Goal: Transaction & Acquisition: Book appointment/travel/reservation

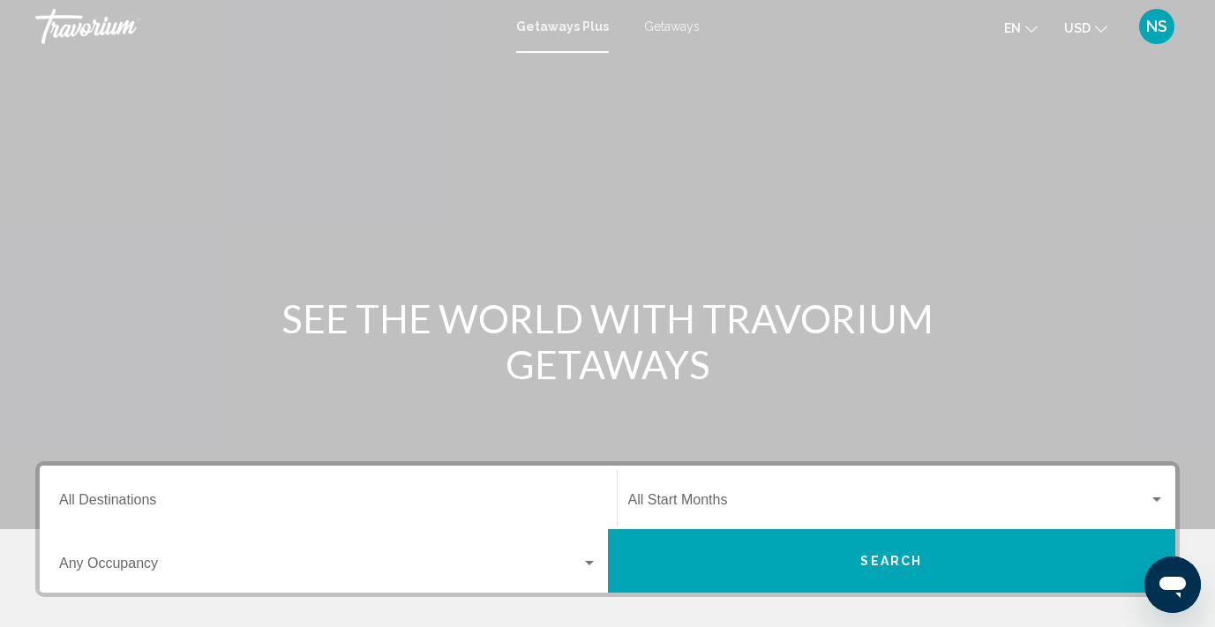
click at [673, 27] on span "Getaways" at bounding box center [672, 26] width 56 height 14
click at [227, 499] on input "Destination All Destinations" at bounding box center [328, 504] width 538 height 16
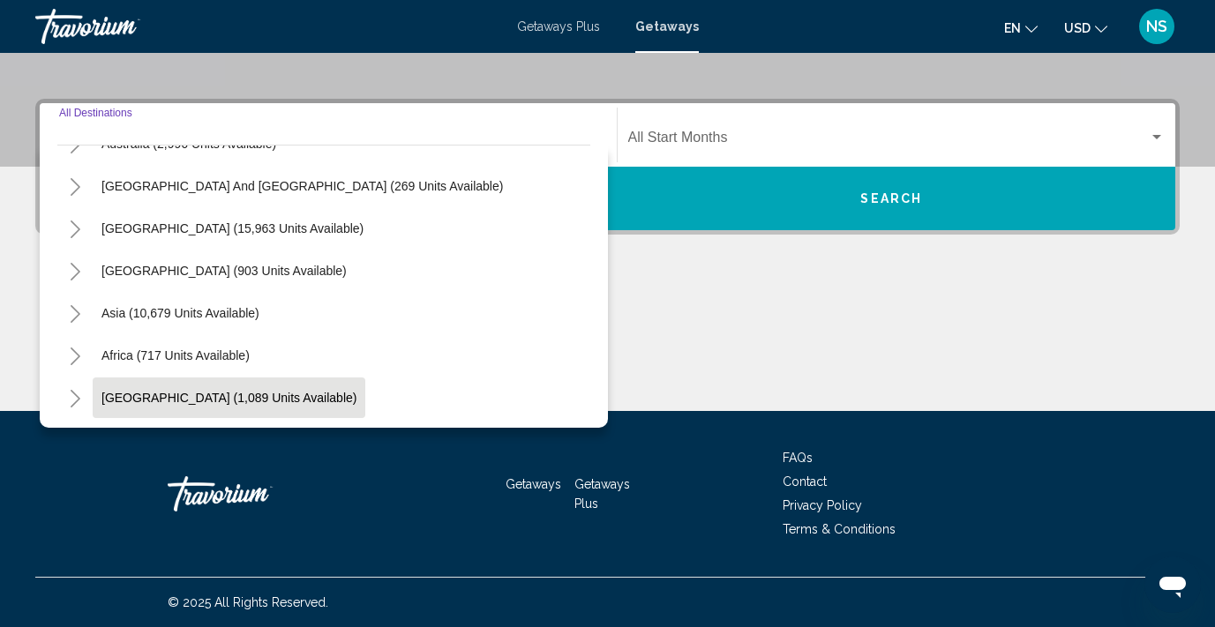
scroll to position [286, 0]
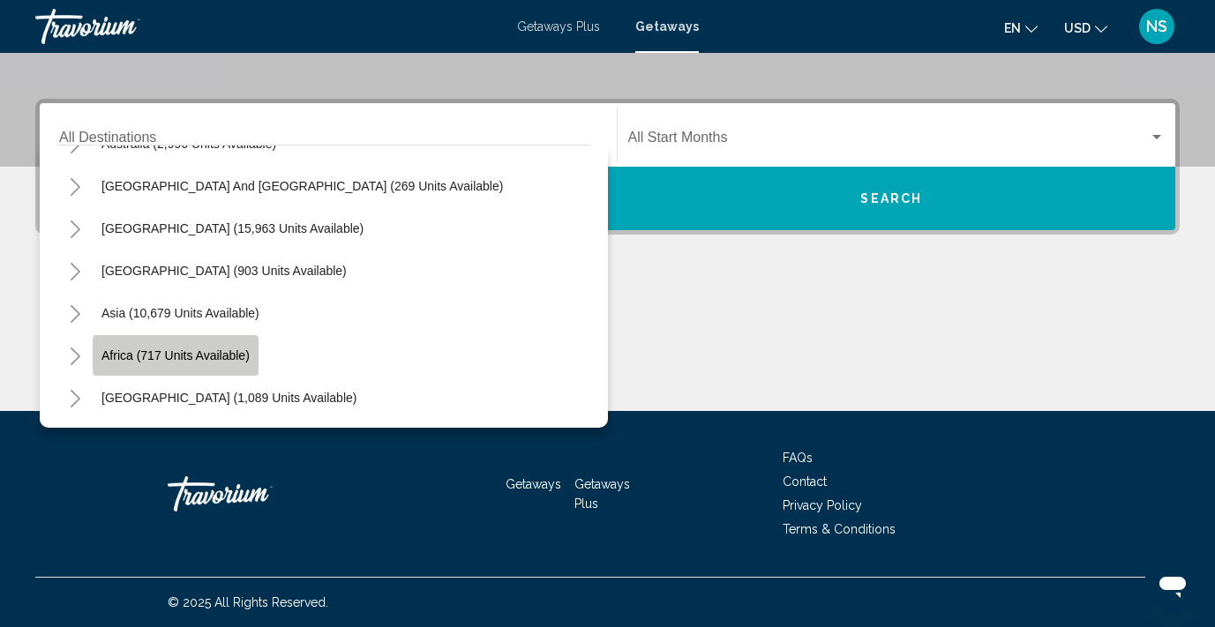
click at [195, 351] on span "Africa (717 units available)" at bounding box center [175, 356] width 148 height 14
type input "**********"
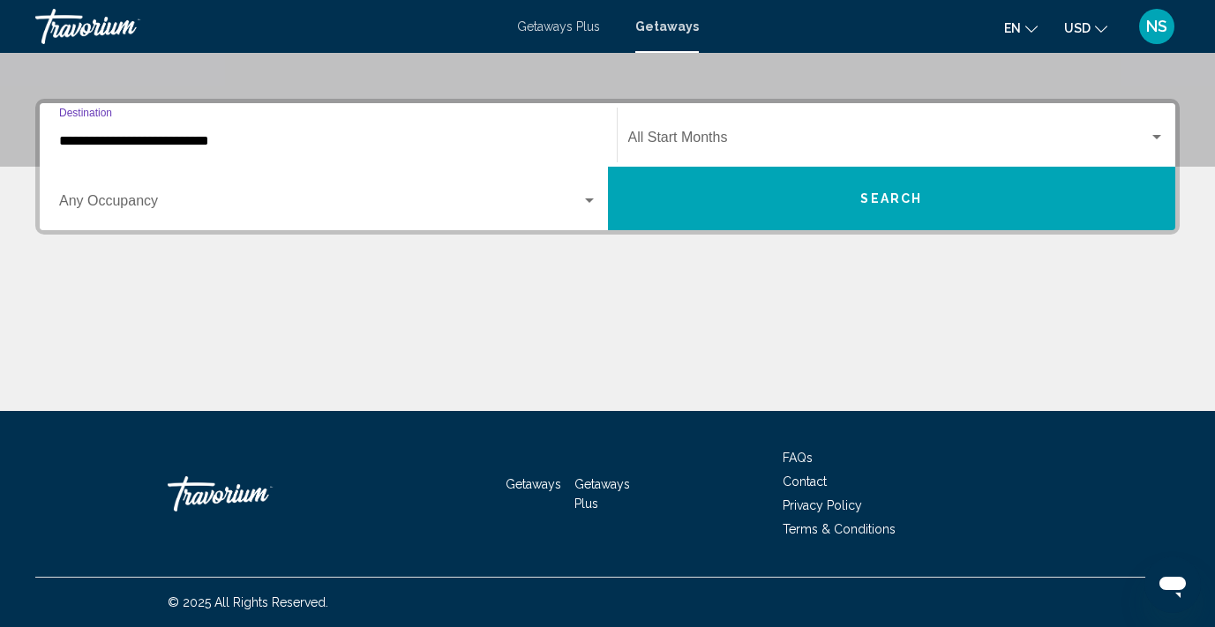
click at [214, 199] on span "Search widget" at bounding box center [320, 205] width 522 height 16
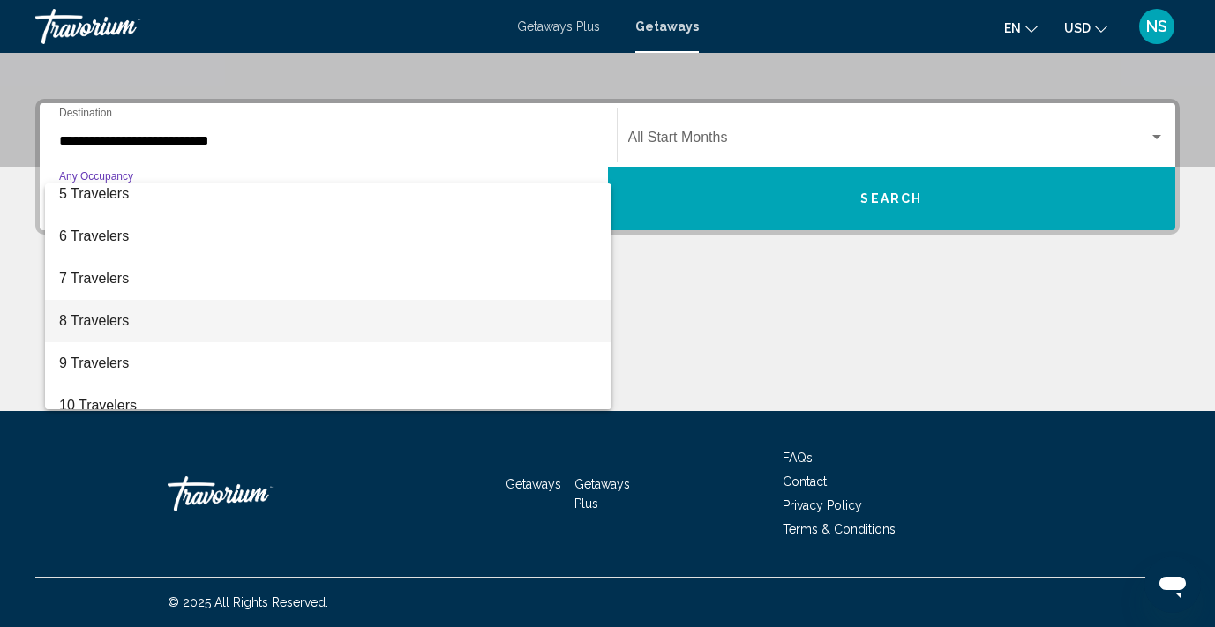
scroll to position [171, 0]
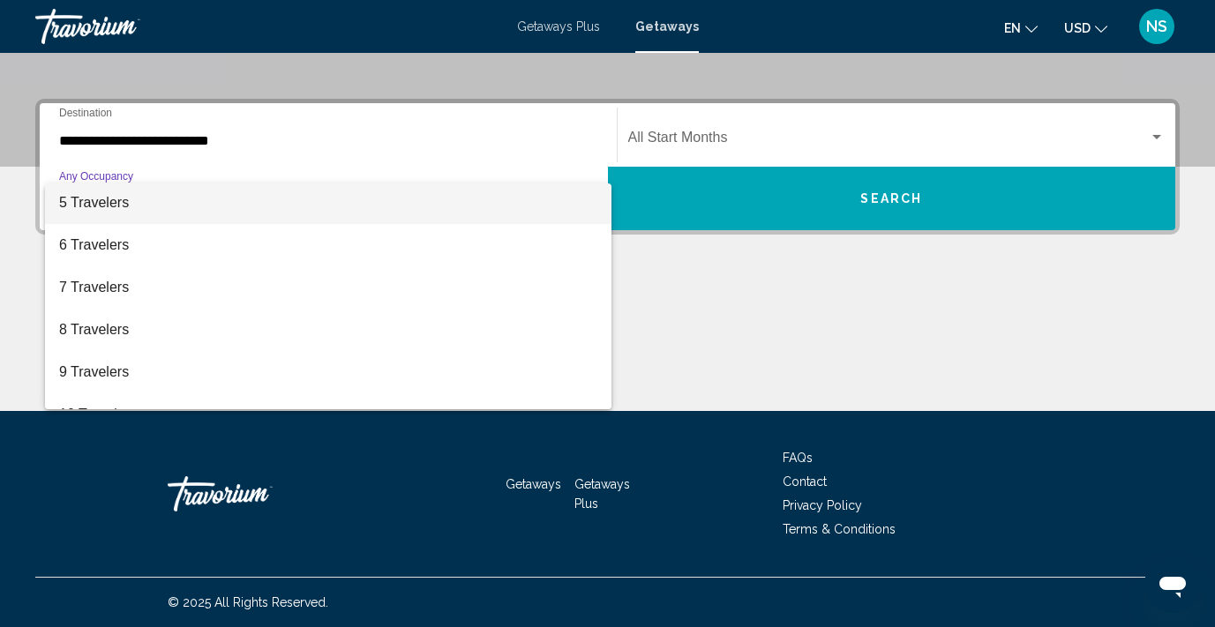
click at [161, 202] on span "5 Travelers" at bounding box center [328, 203] width 538 height 42
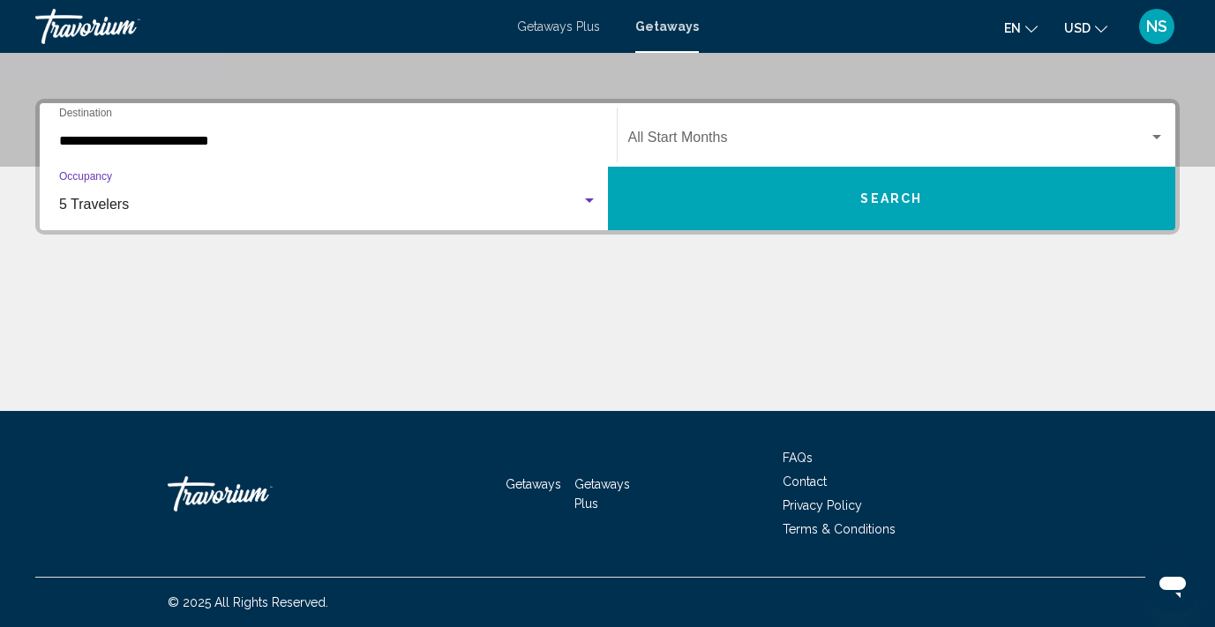
scroll to position [169, 0]
click at [750, 138] on span "Search widget" at bounding box center [889, 141] width 522 height 16
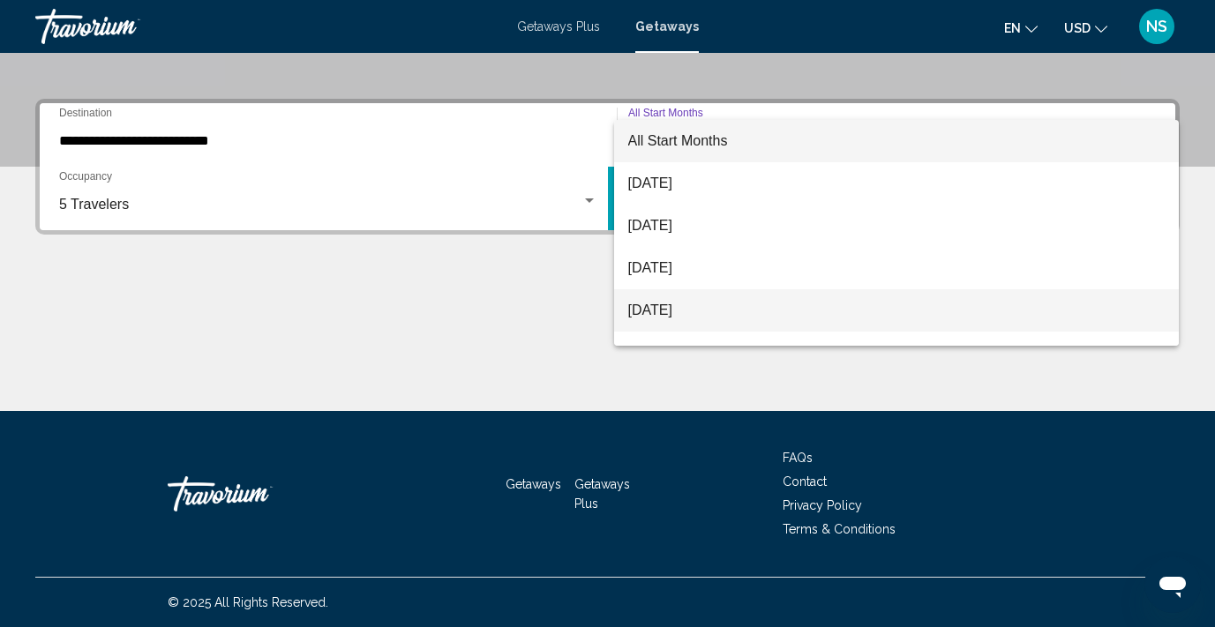
click at [706, 304] on span "November 2025" at bounding box center [896, 310] width 537 height 42
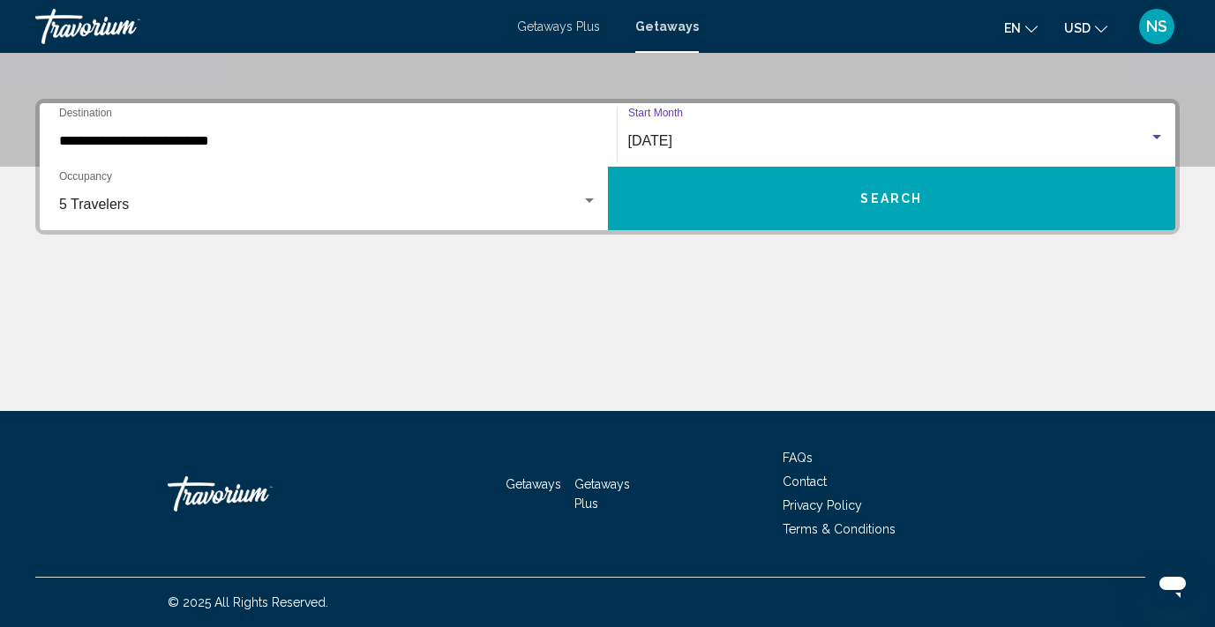
click at [815, 206] on button "Search" at bounding box center [892, 199] width 568 height 64
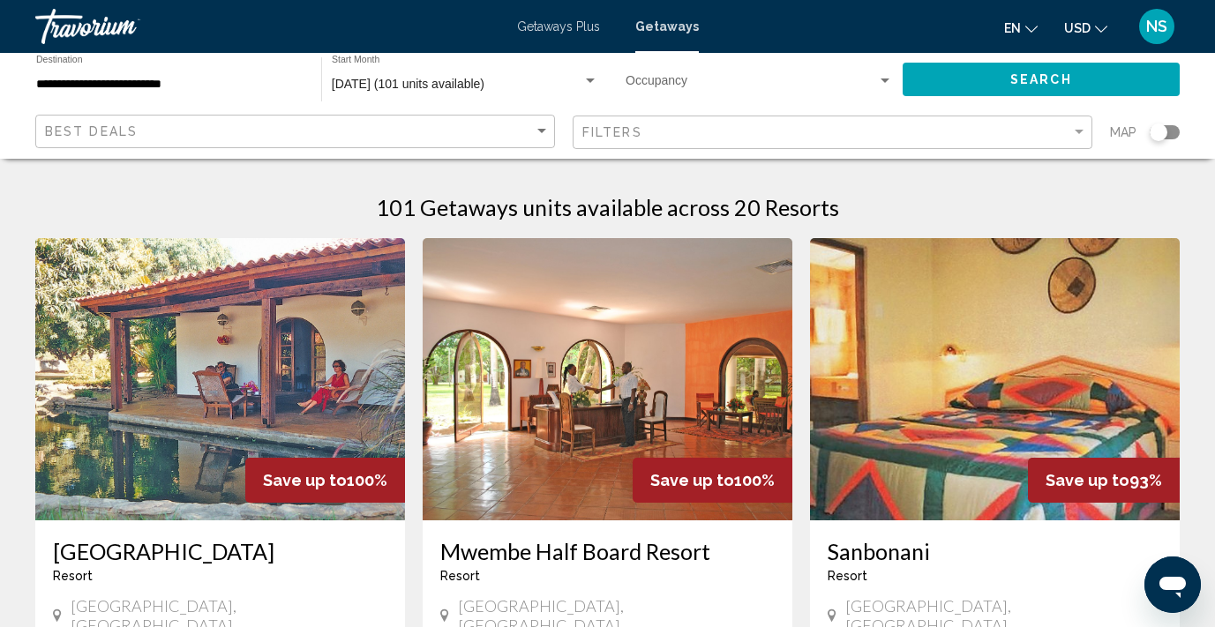
click at [293, 83] on input "**********" at bounding box center [169, 85] width 267 height 14
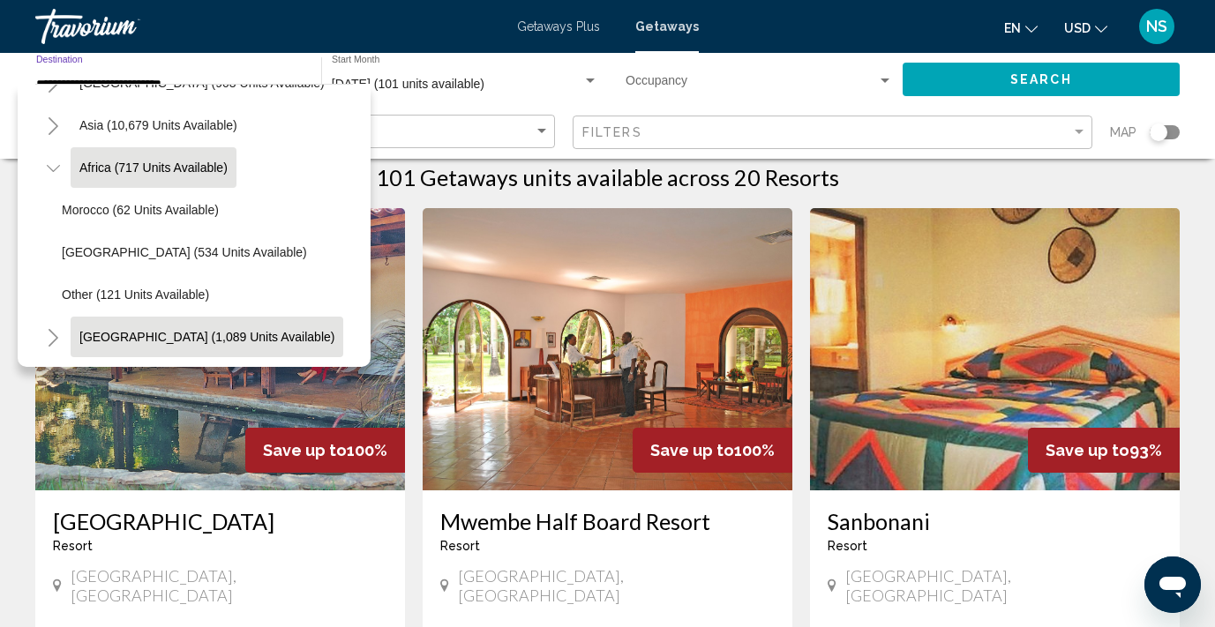
scroll to position [23, 0]
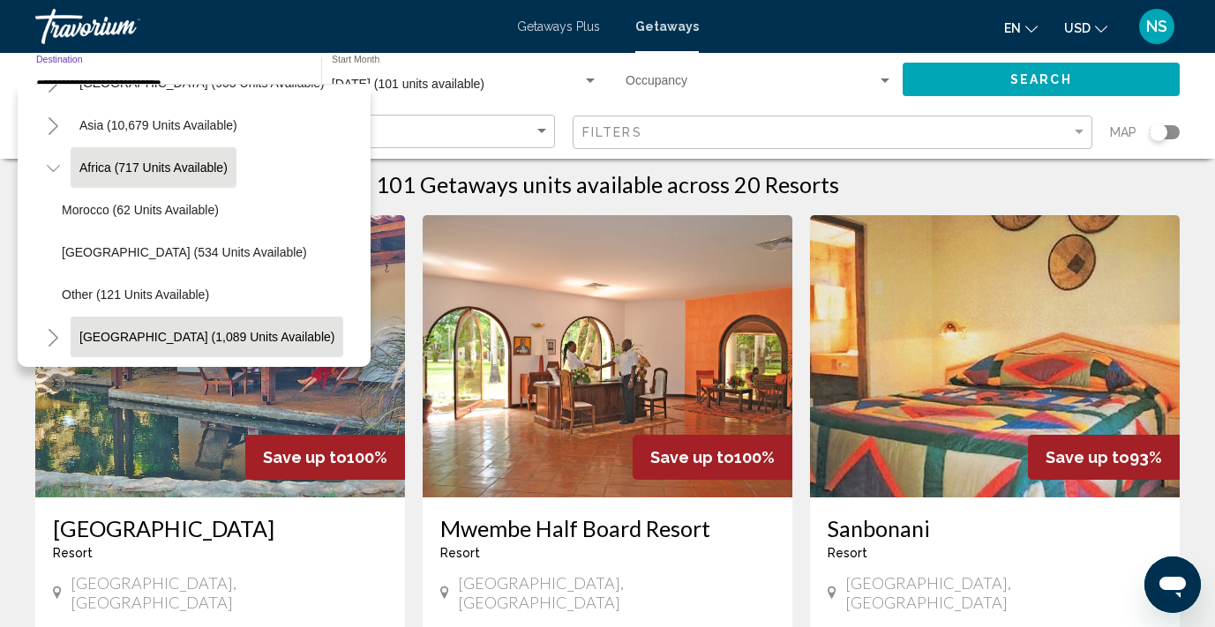
click at [188, 340] on span "Middle East (1,089 units available)" at bounding box center [206, 337] width 255 height 14
type input "**********"
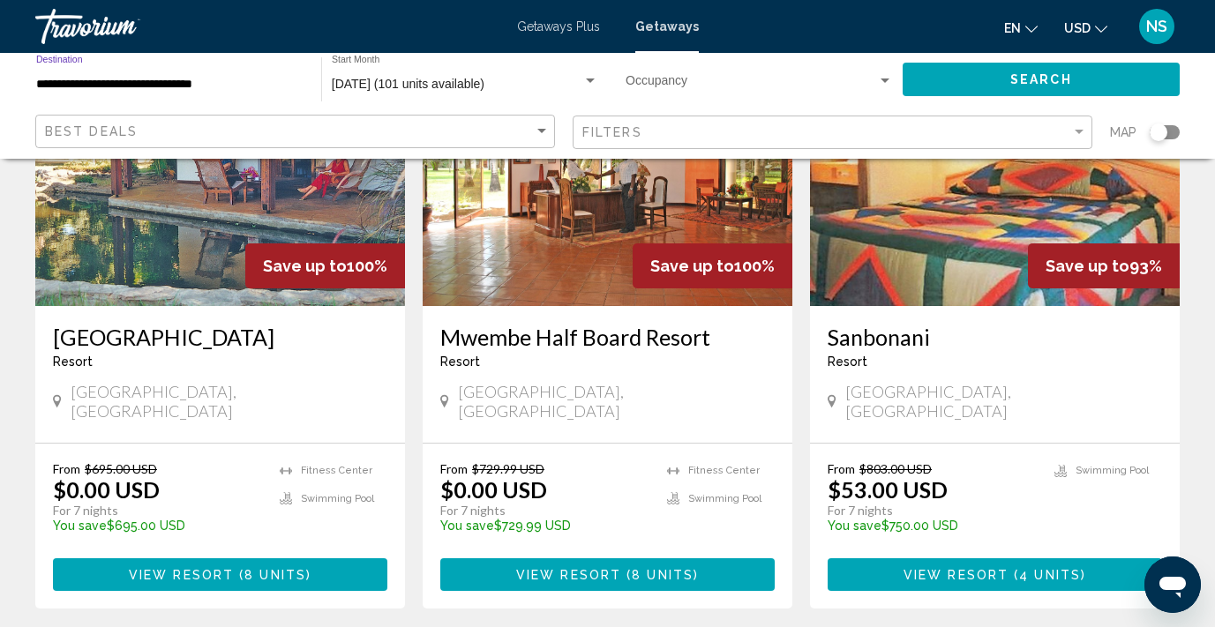
scroll to position [214, 0]
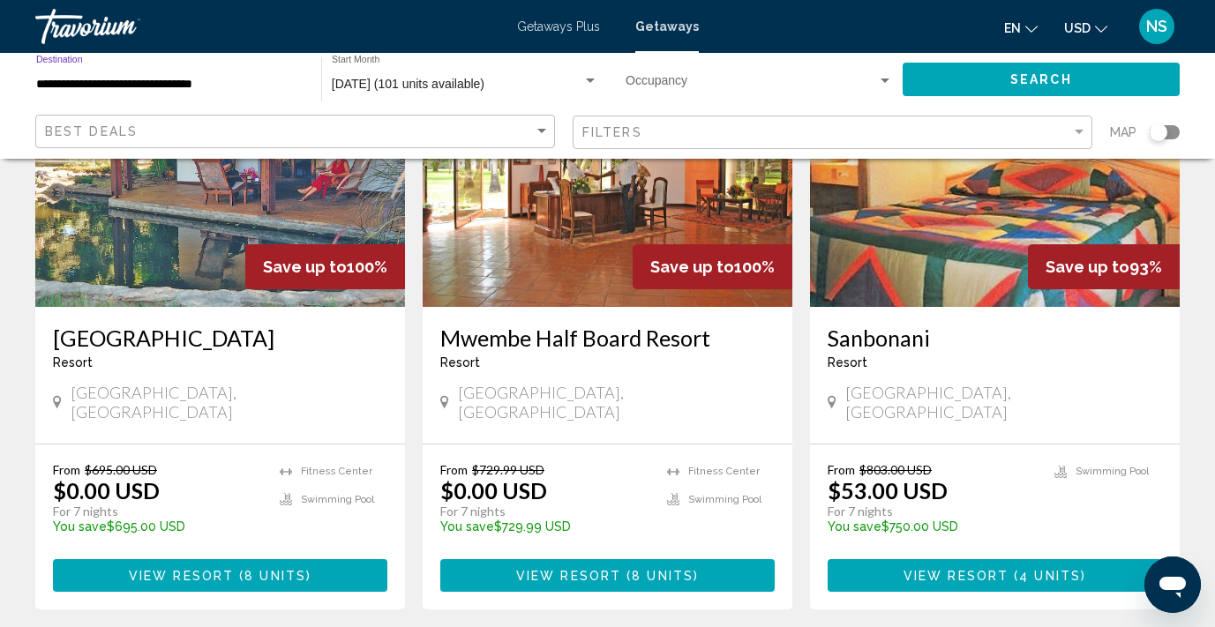
click at [242, 569] on span "( 8 units )" at bounding box center [273, 576] width 78 height 14
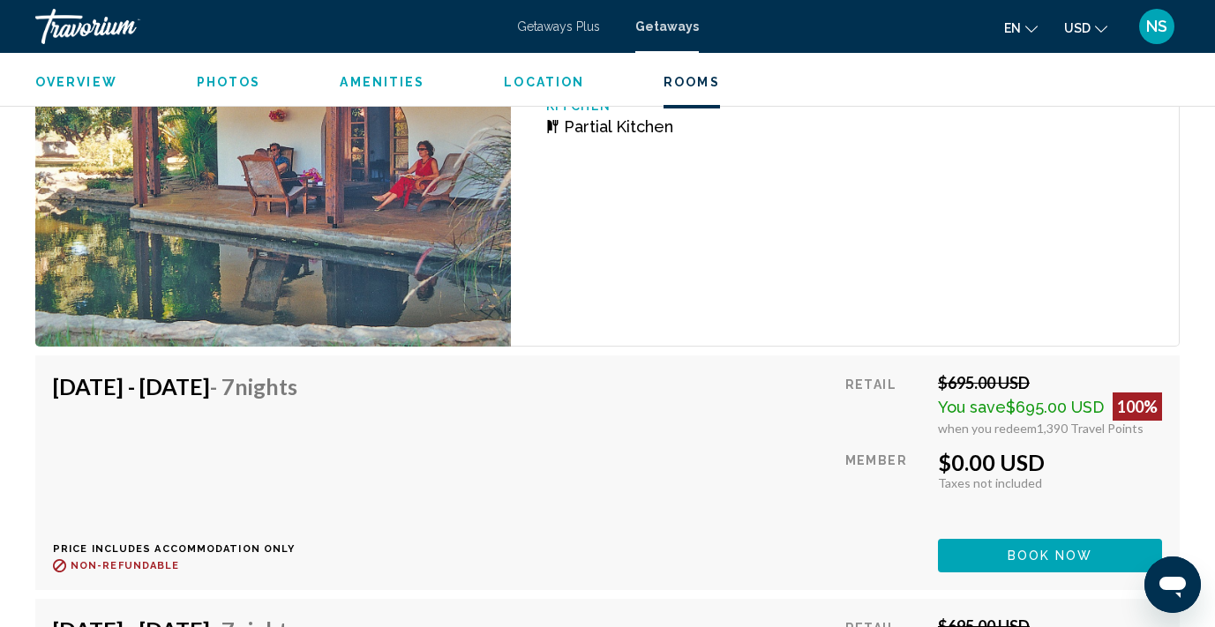
scroll to position [3232, 0]
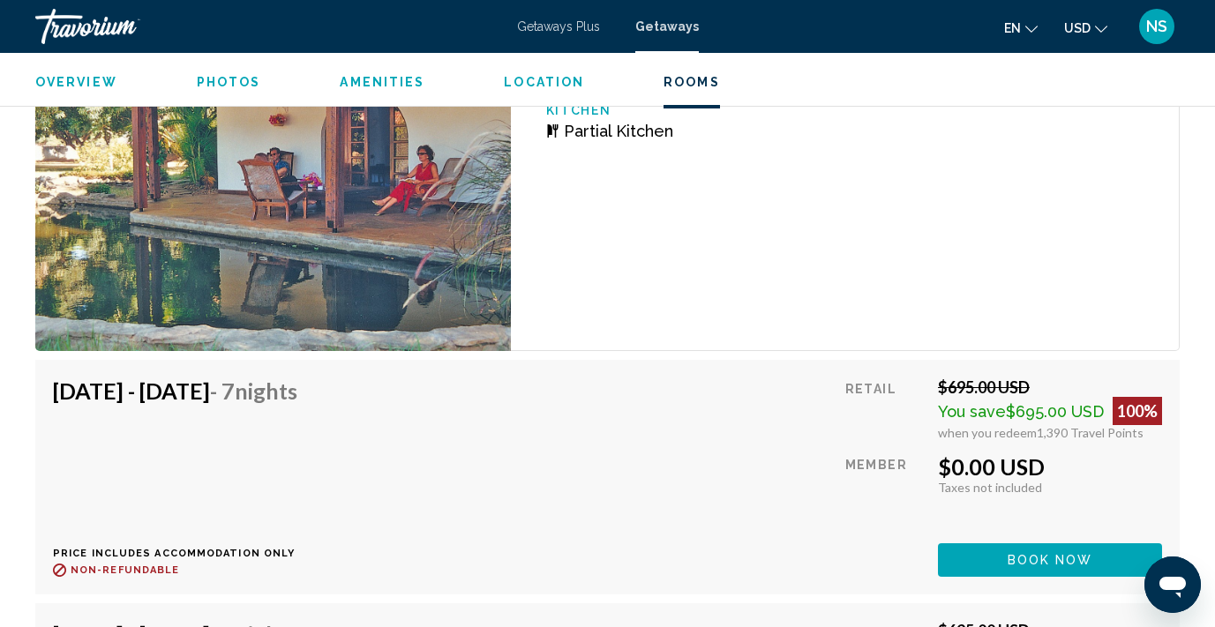
click at [1055, 563] on span "Book now" at bounding box center [1051, 561] width 86 height 14
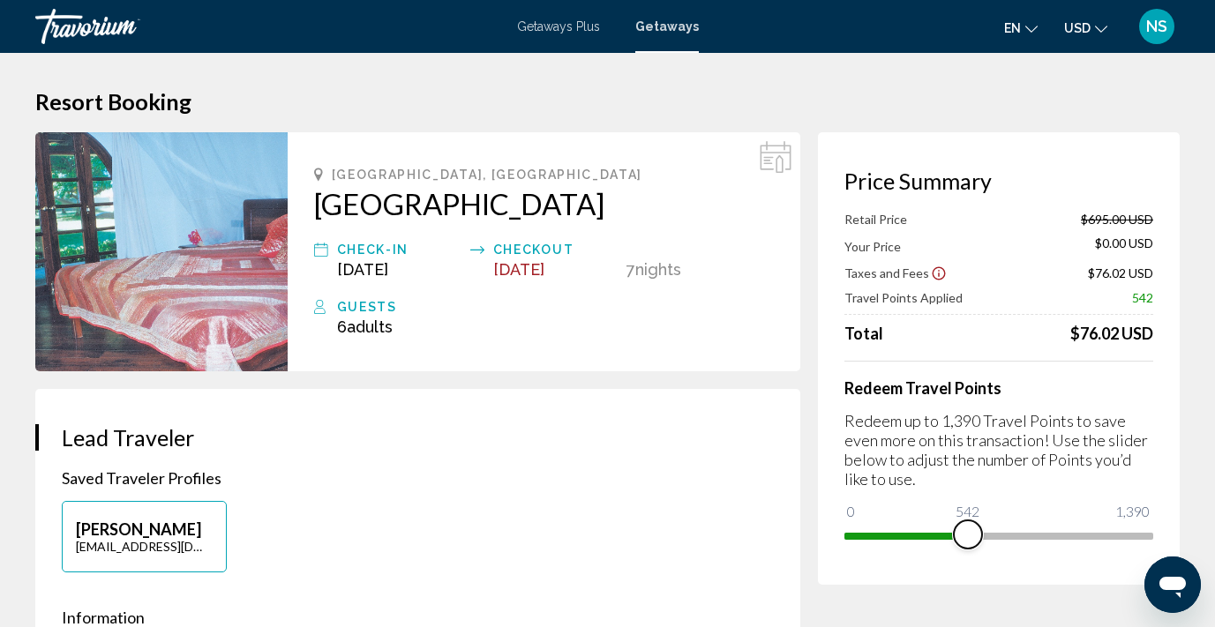
drag, startPoint x: 1135, startPoint y: 537, endPoint x: 968, endPoint y: 538, distance: 166.8
click at [968, 538] on span "Main content" at bounding box center [968, 535] width 28 height 28
drag, startPoint x: 966, startPoint y: 539, endPoint x: 1126, endPoint y: 518, distance: 162.0
click at [1126, 533] on ngx-slider "0 1,390 1,316" at bounding box center [999, 535] width 309 height 4
drag, startPoint x: 1131, startPoint y: 531, endPoint x: 1188, endPoint y: 523, distance: 57.0
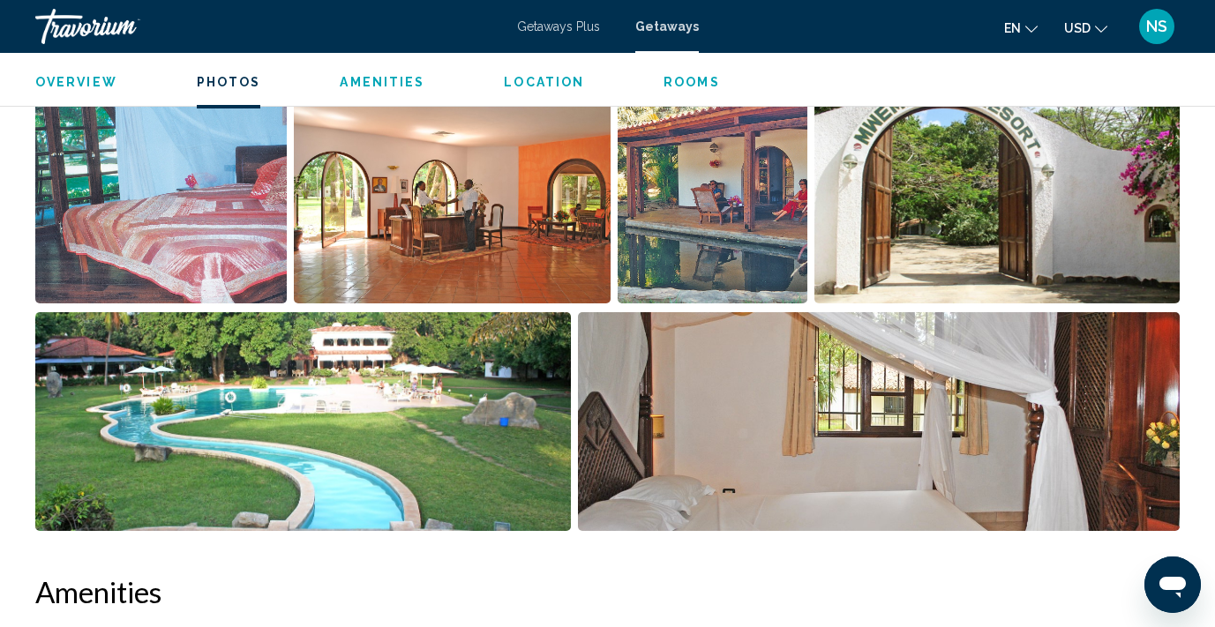
scroll to position [1048, 0]
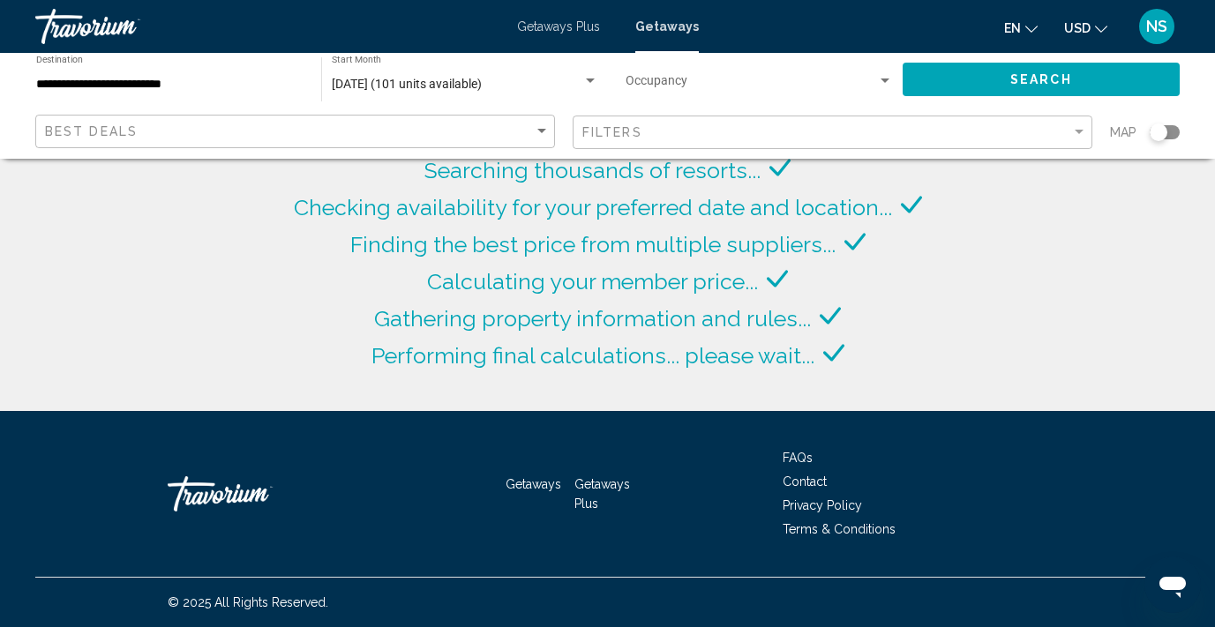
click at [182, 78] on input "**********" at bounding box center [169, 85] width 267 height 14
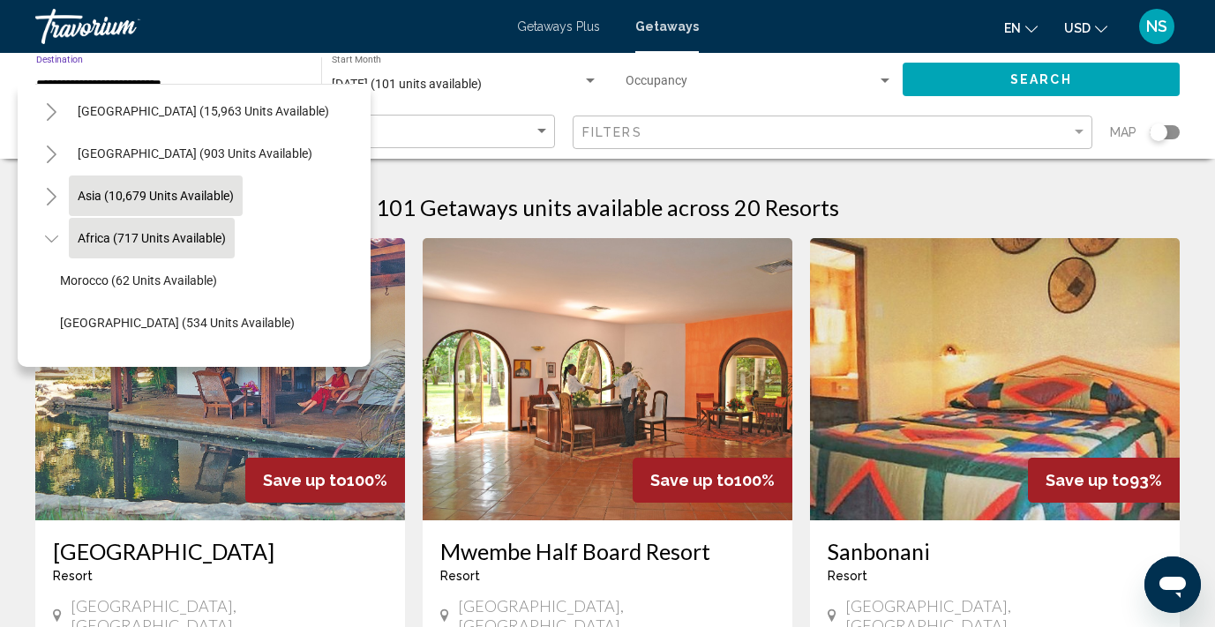
scroll to position [362, 2]
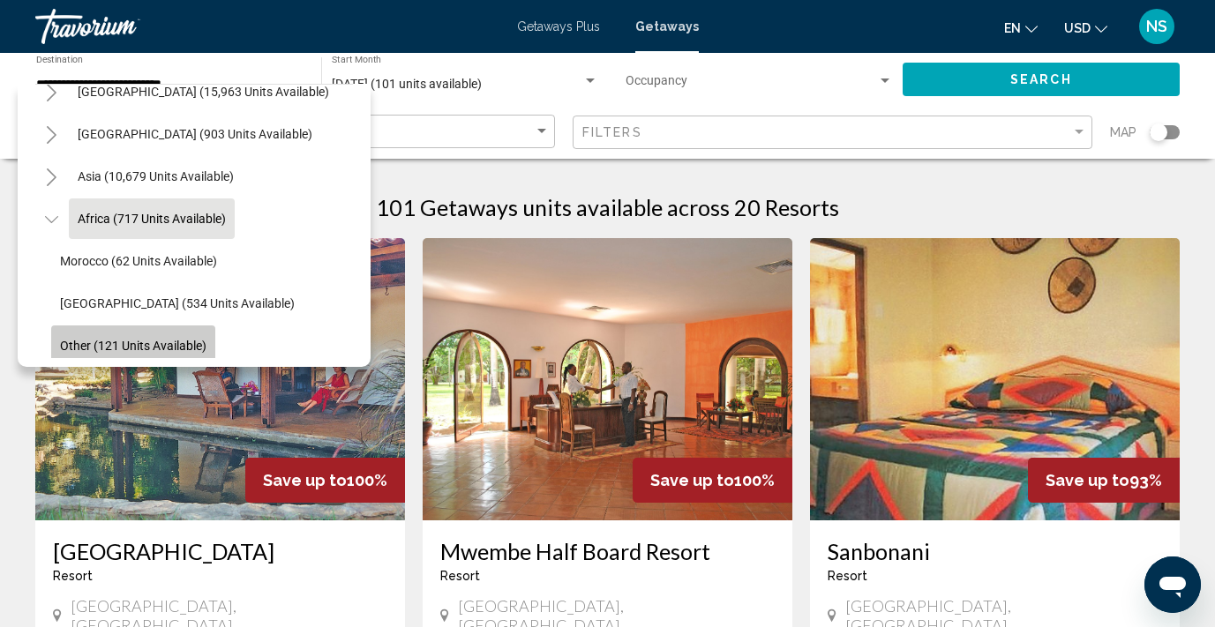
click at [138, 342] on span "Other (121 units available)" at bounding box center [133, 346] width 147 height 14
type input "**********"
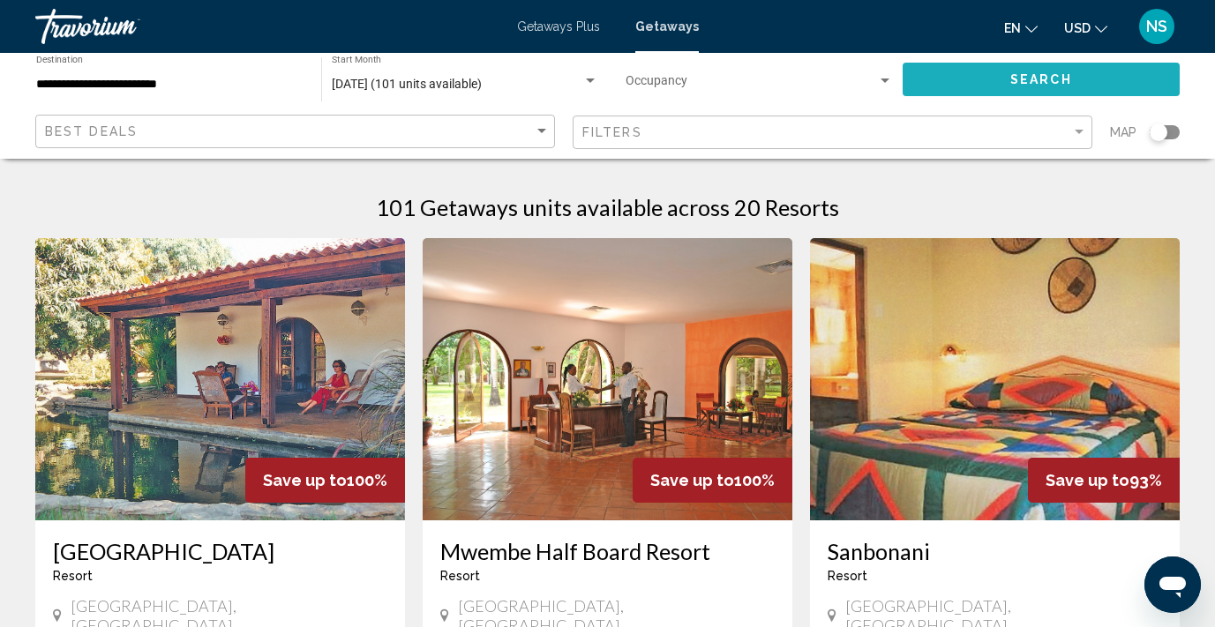
click at [950, 74] on button "Search" at bounding box center [1041, 79] width 277 height 33
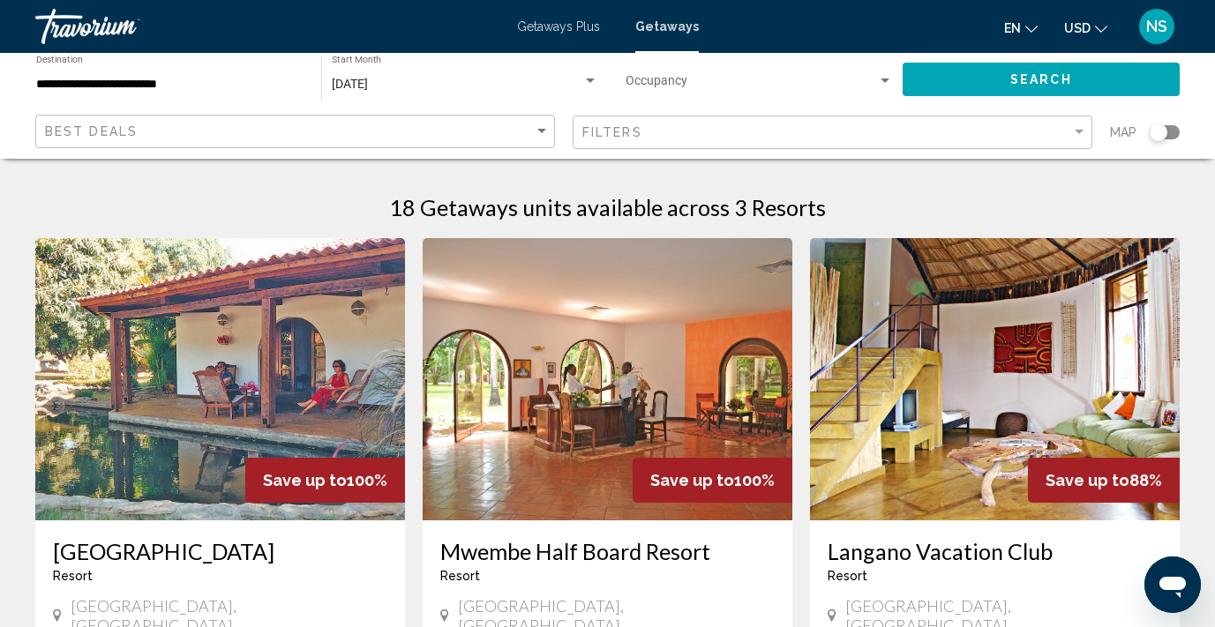
click at [935, 80] on button "Search" at bounding box center [1041, 79] width 277 height 33
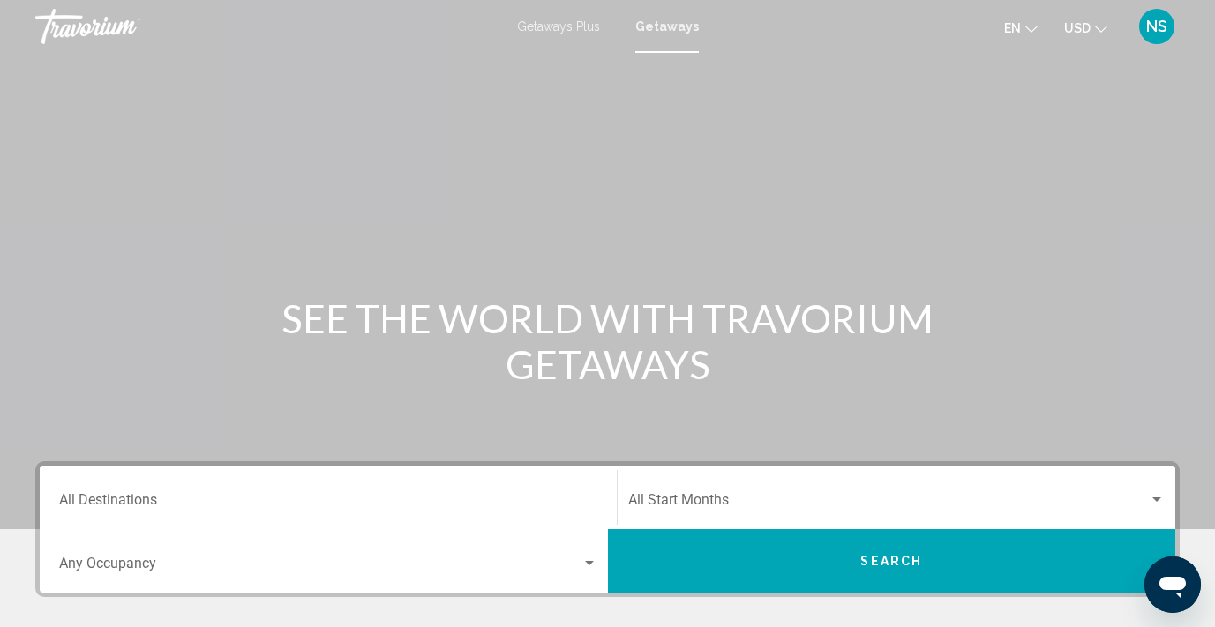
click at [200, 493] on div "Destination All Destinations" at bounding box center [328, 498] width 538 height 56
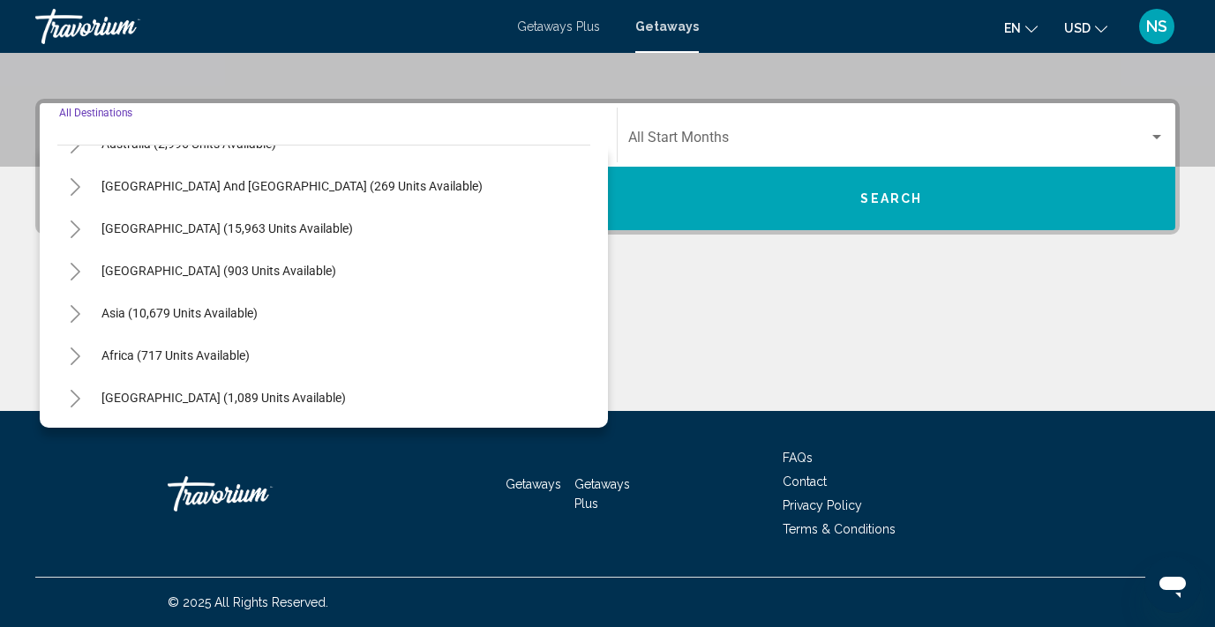
scroll to position [286, 0]
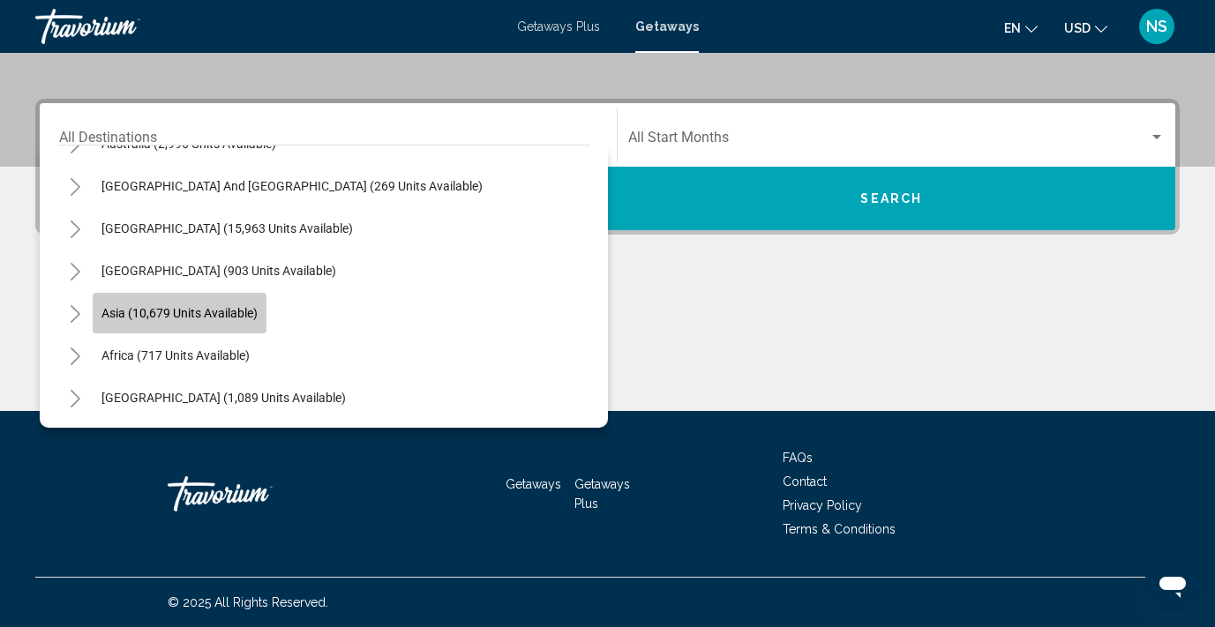
click at [199, 311] on span "Asia (10,679 units available)" at bounding box center [179, 313] width 156 height 14
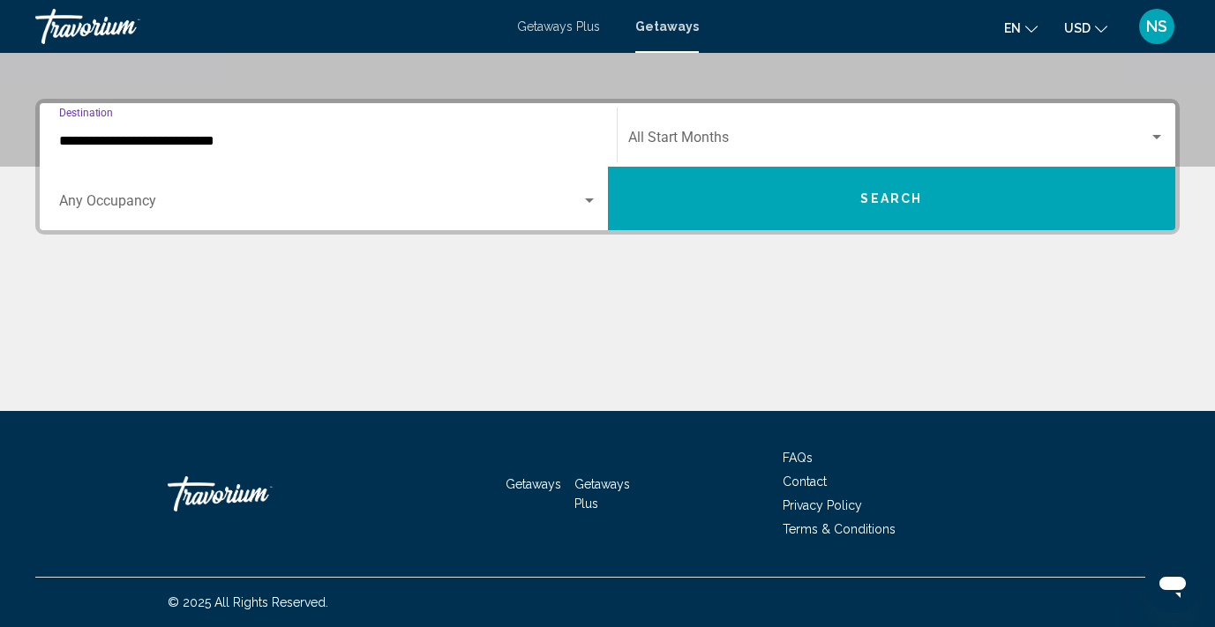
click at [262, 135] on input "**********" at bounding box center [328, 141] width 538 height 16
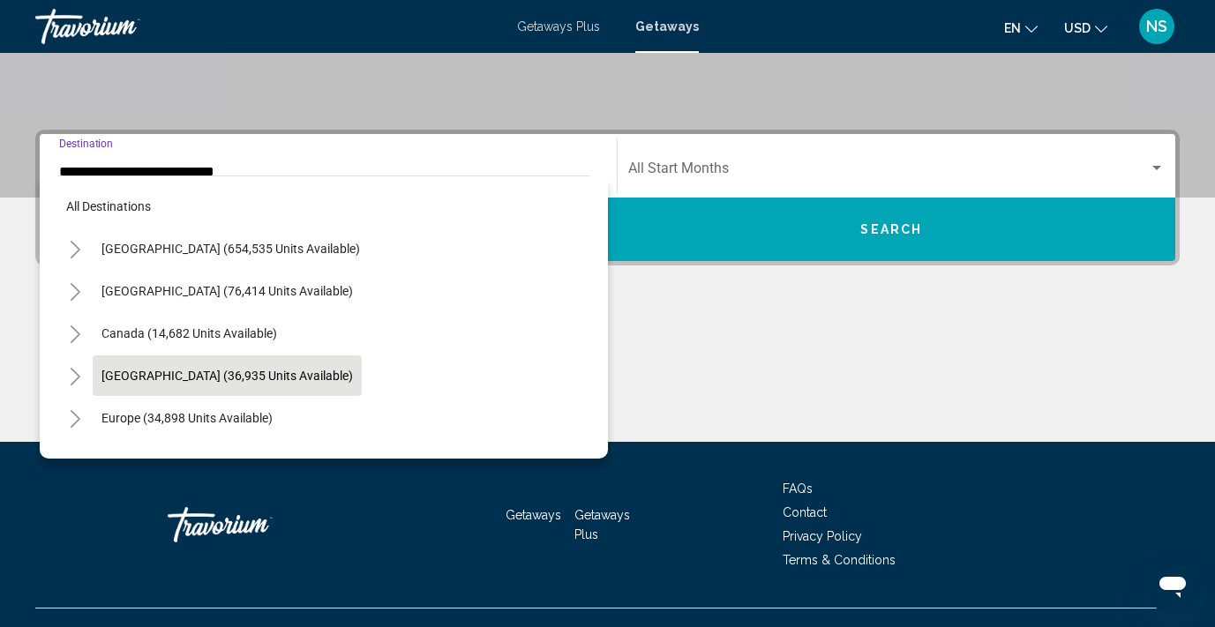
scroll to position [0, 0]
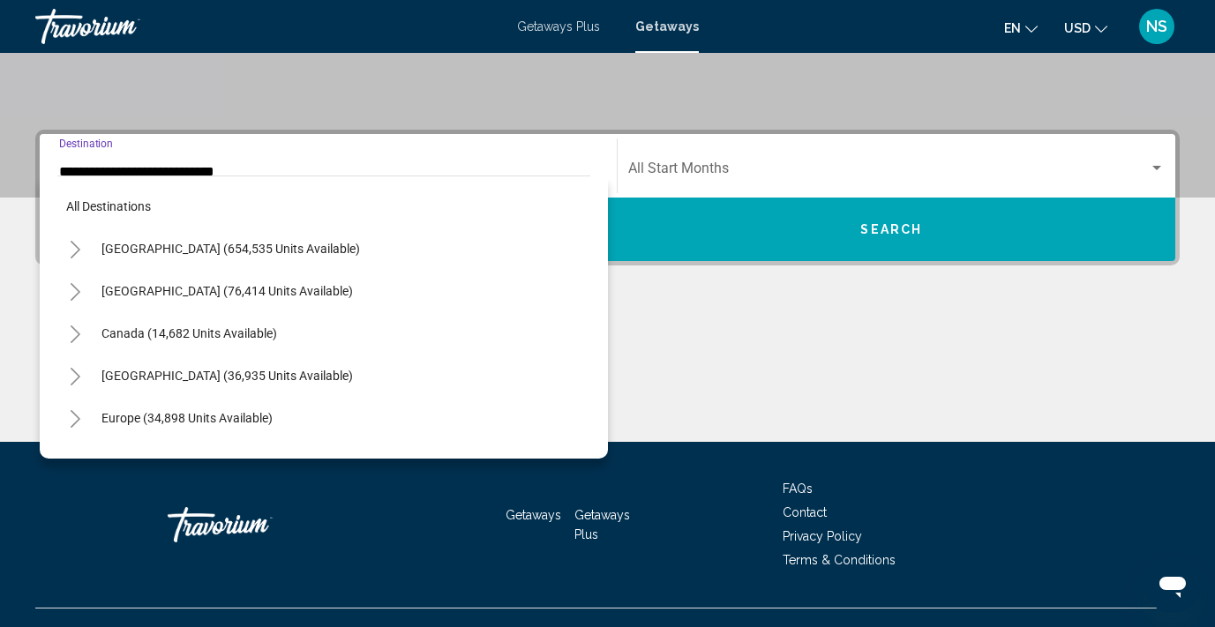
click at [268, 164] on input "**********" at bounding box center [328, 172] width 538 height 16
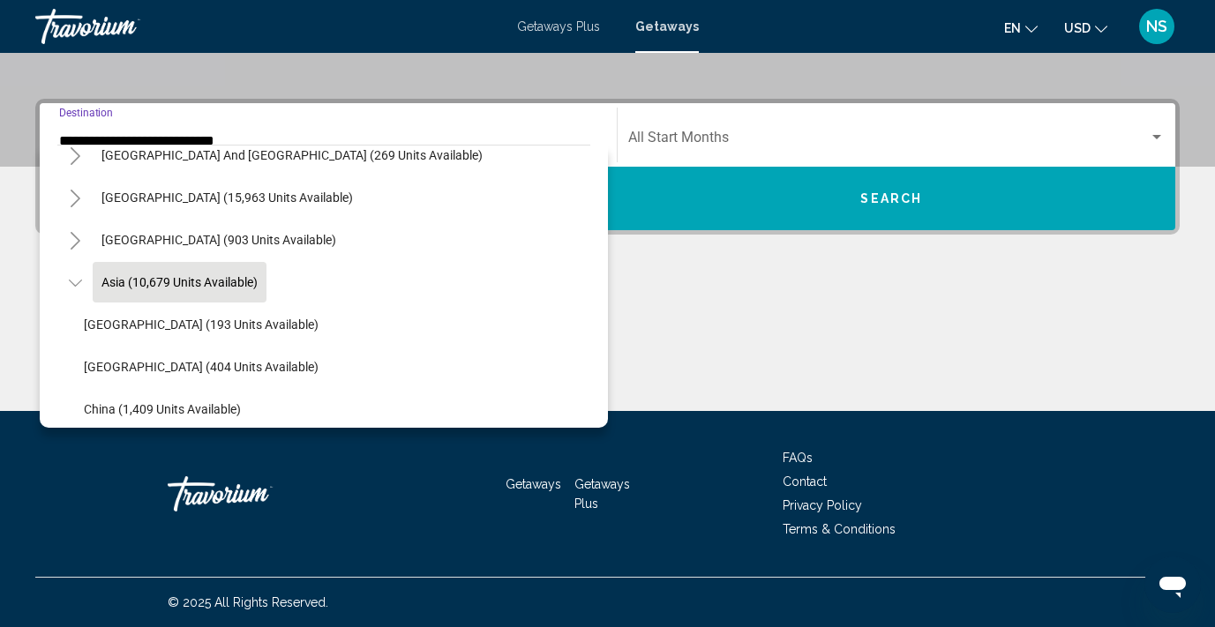
click at [60, 137] on input "**********" at bounding box center [328, 141] width 538 height 16
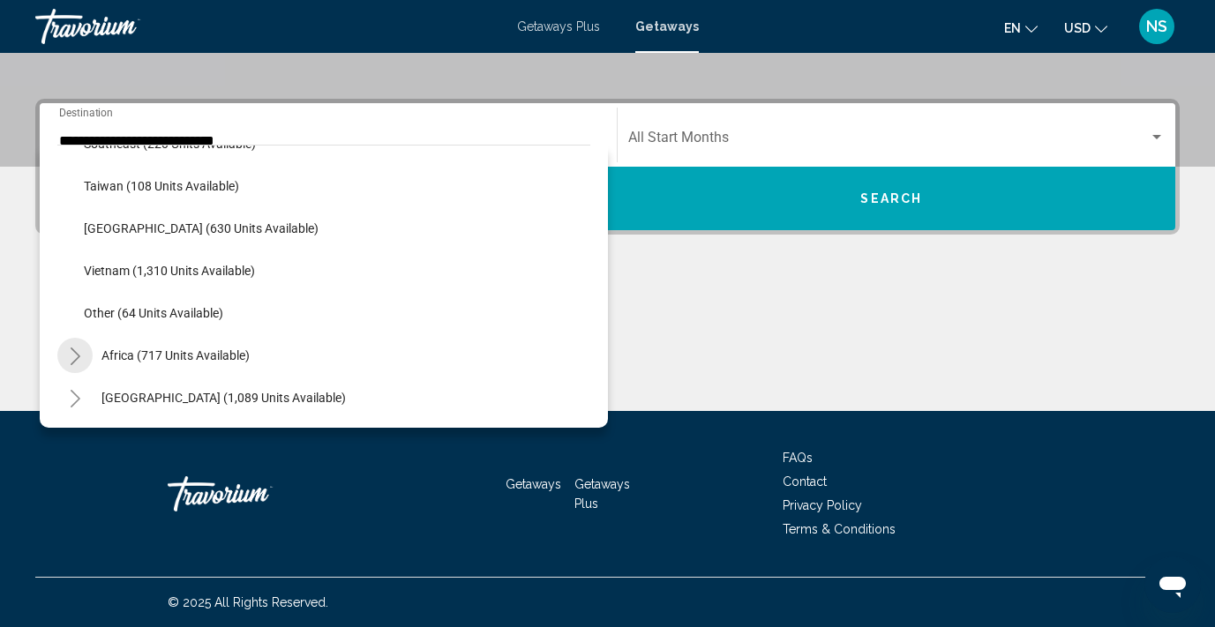
click at [69, 351] on icon "Toggle Africa (717 units available)" at bounding box center [75, 357] width 13 height 18
click at [59, 400] on button "Toggle Middle East (1,089 units available)" at bounding box center [74, 397] width 35 height 35
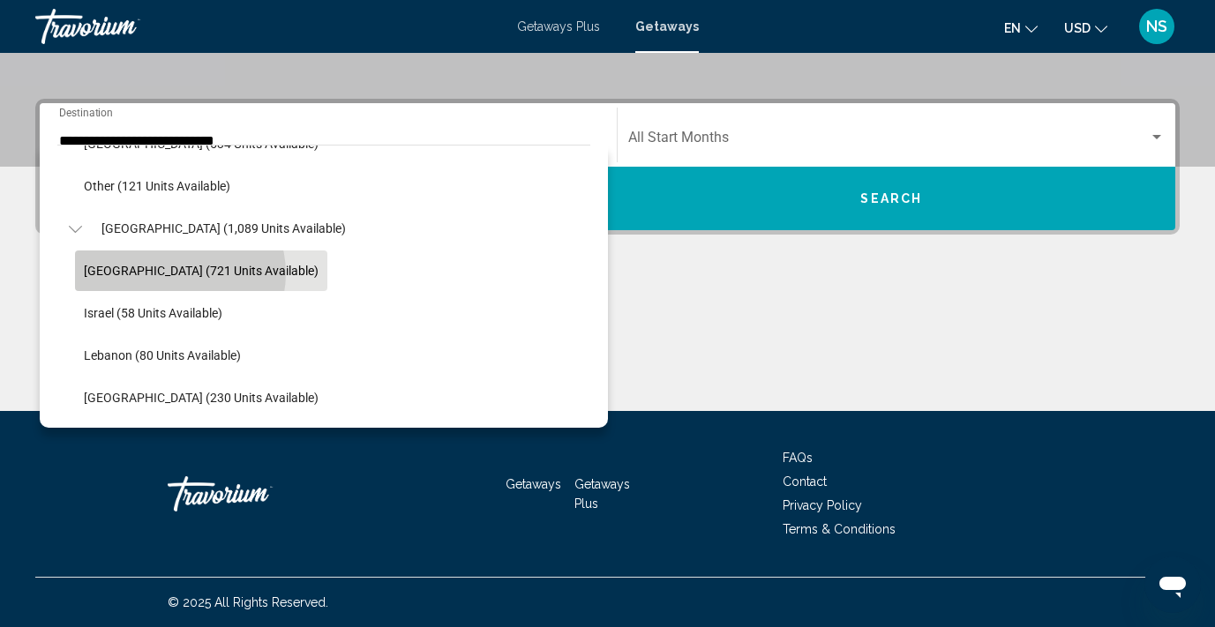
click at [179, 274] on span "Egypt (721 units available)" at bounding box center [201, 271] width 235 height 14
type input "**********"
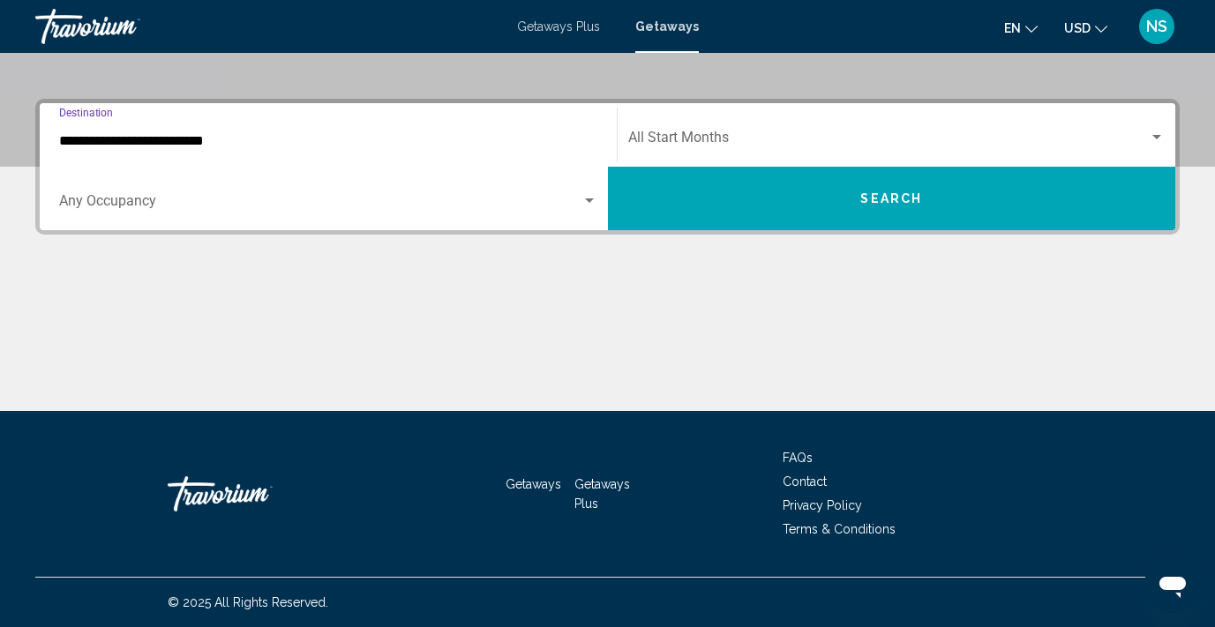
click at [153, 199] on span "Search widget" at bounding box center [320, 205] width 522 height 16
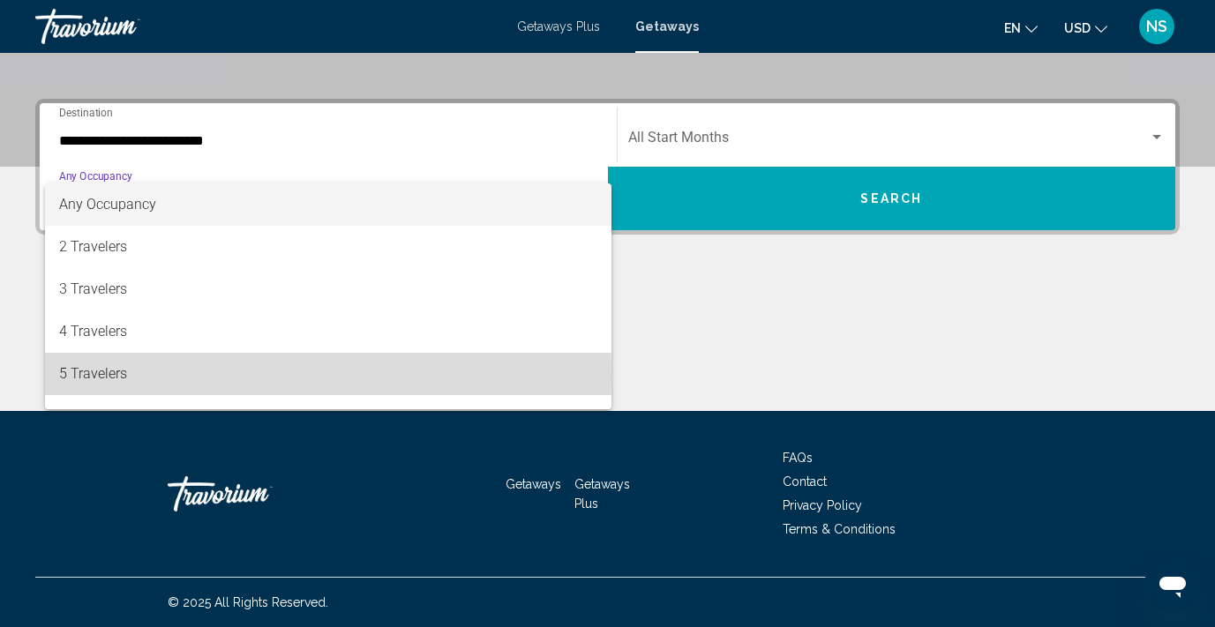
click at [131, 378] on span "5 Travelers" at bounding box center [328, 374] width 538 height 42
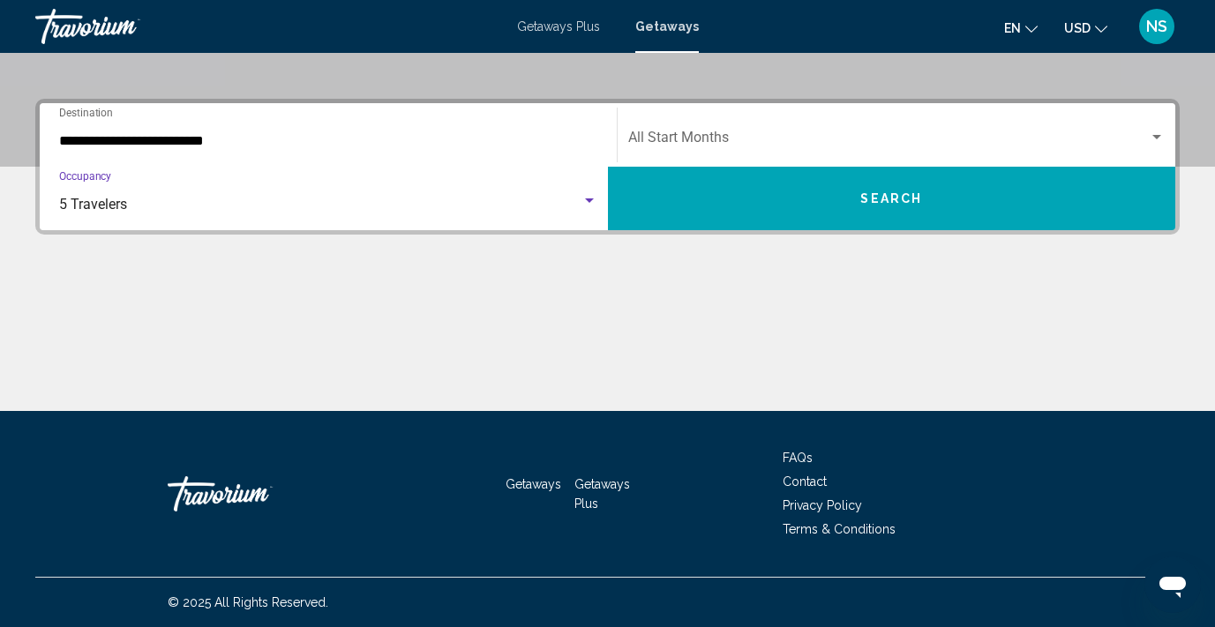
click at [771, 141] on span "Search widget" at bounding box center [889, 141] width 522 height 16
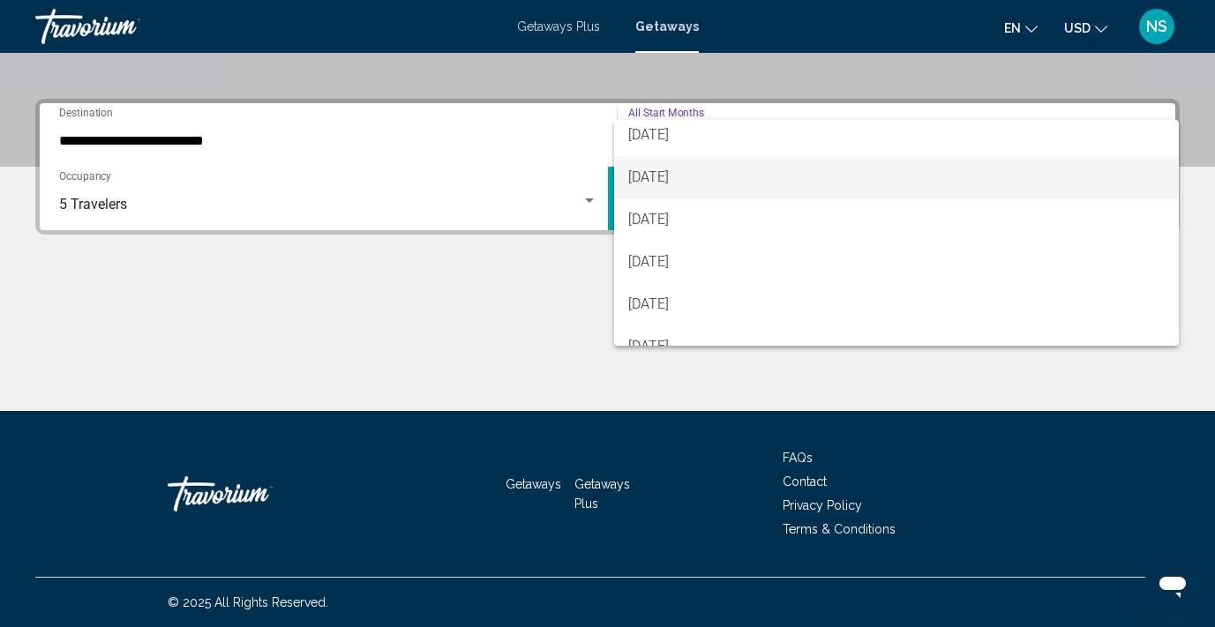
scroll to position [113, 0]
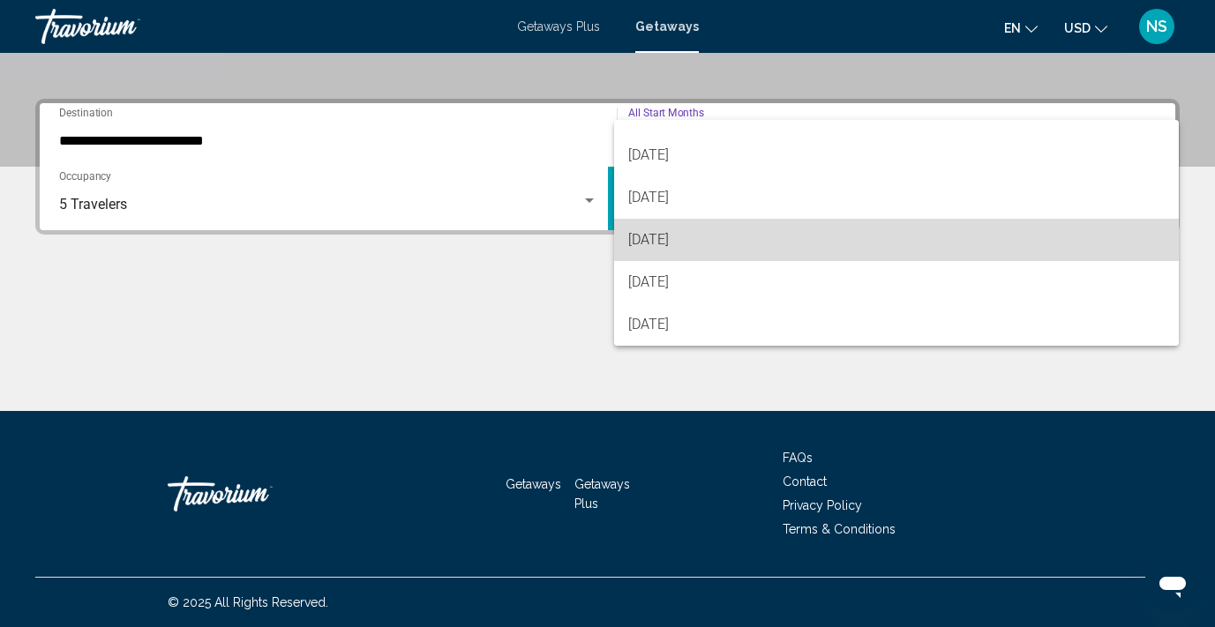
click at [676, 241] on span "December 2025" at bounding box center [896, 240] width 537 height 42
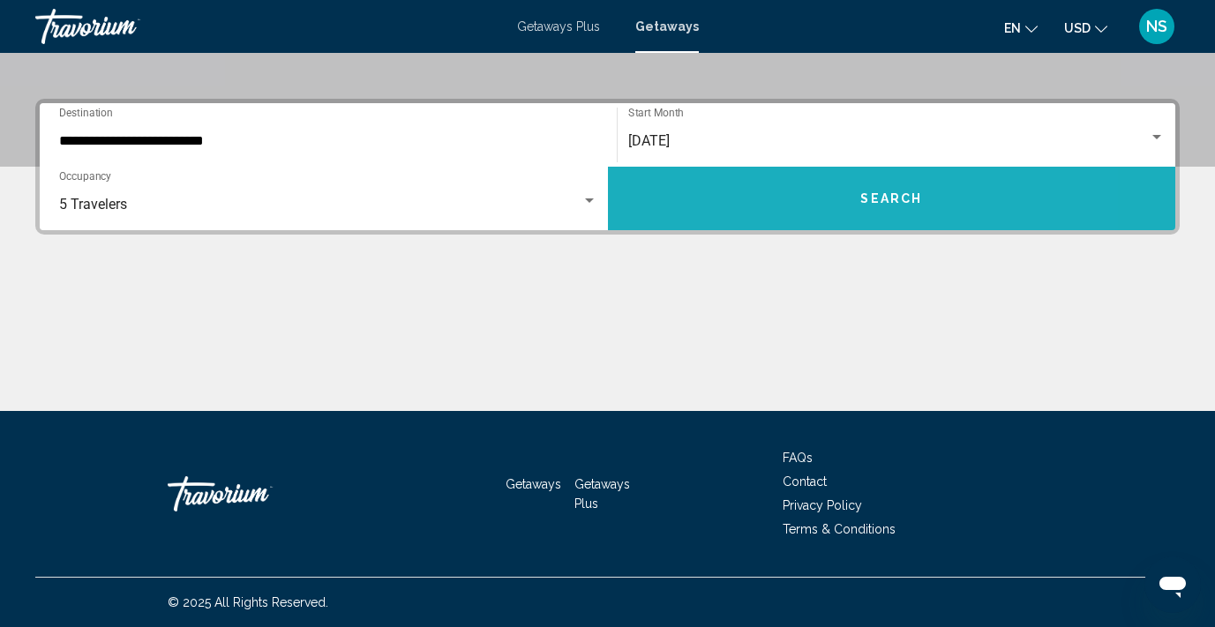
click at [811, 199] on button "Search" at bounding box center [892, 199] width 568 height 64
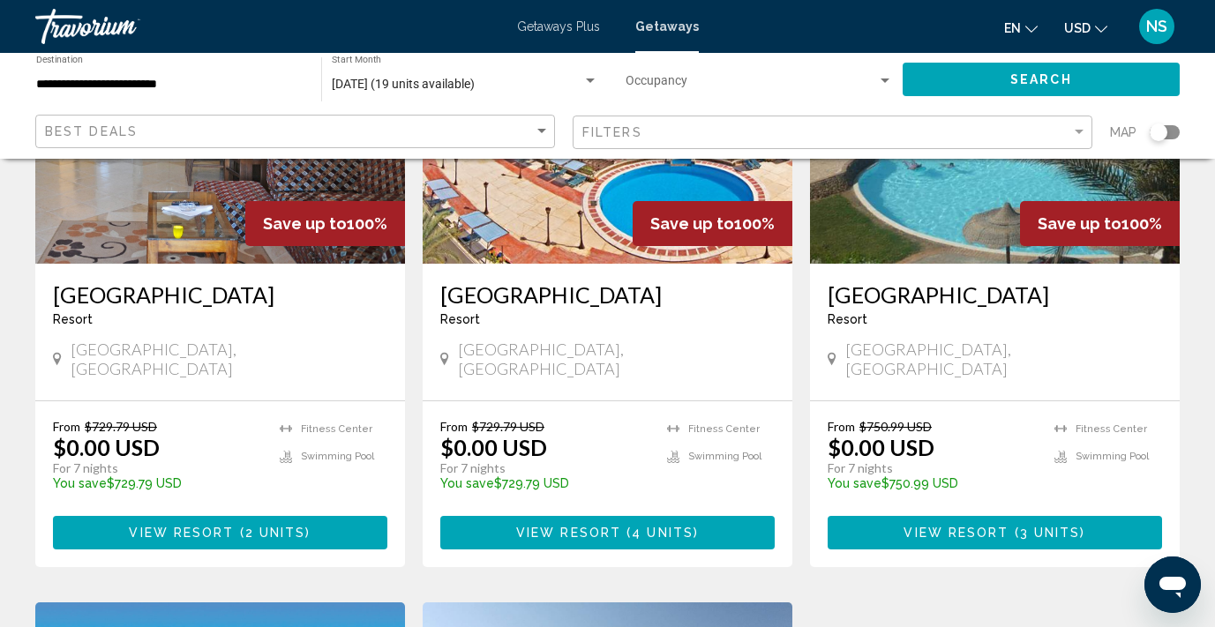
scroll to position [890, 0]
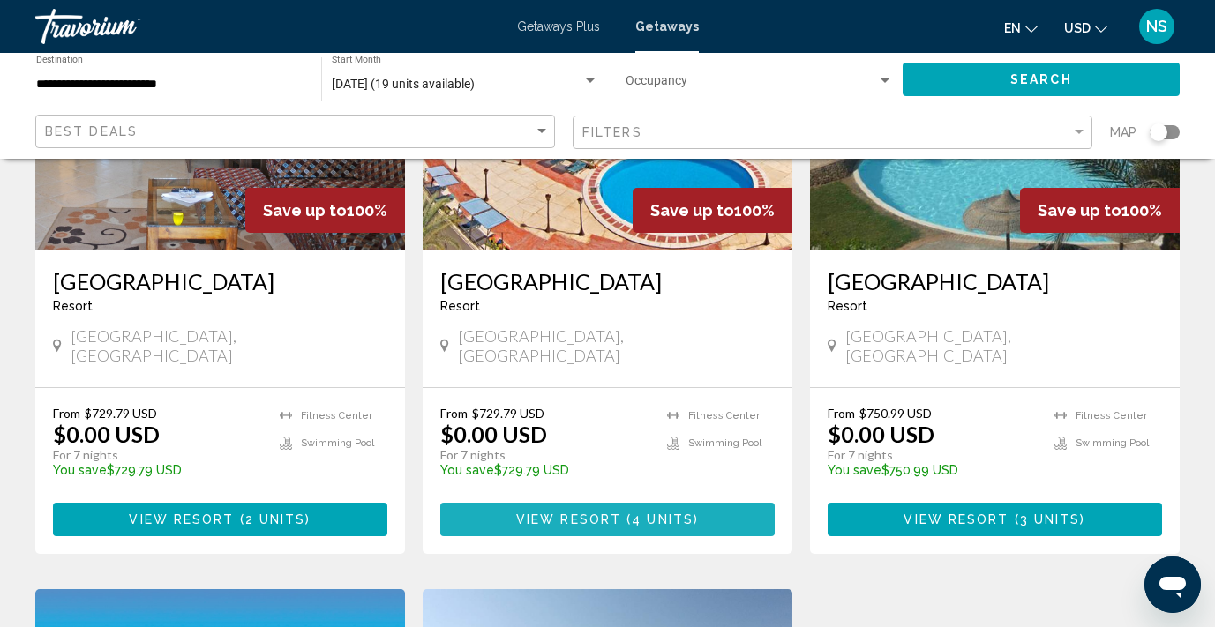
drag, startPoint x: 715, startPoint y: 447, endPoint x: 611, endPoint y: 509, distance: 121.5
click at [611, 514] on span "View Resort" at bounding box center [568, 521] width 105 height 14
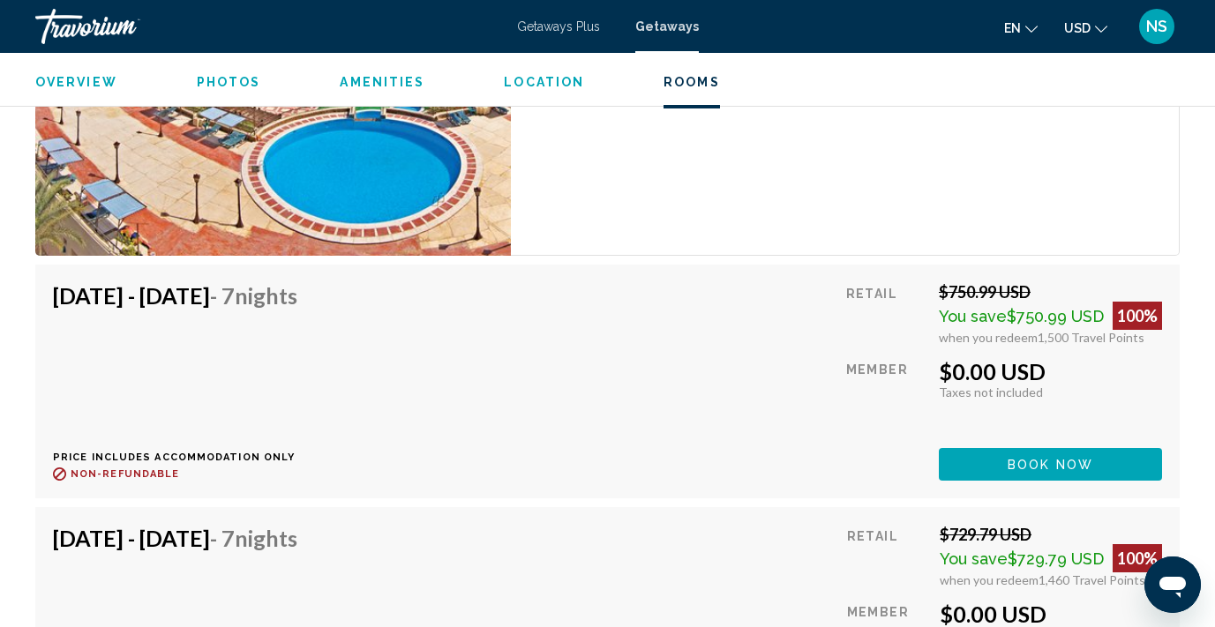
scroll to position [3294, 0]
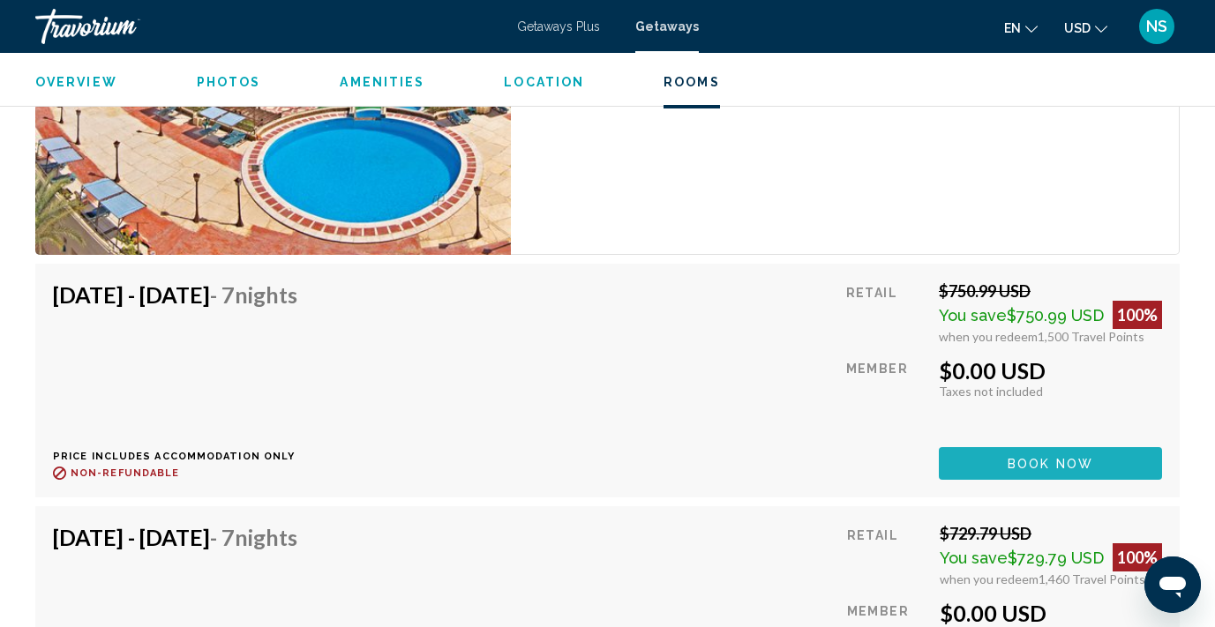
click at [1058, 457] on span "Book now" at bounding box center [1051, 464] width 86 height 14
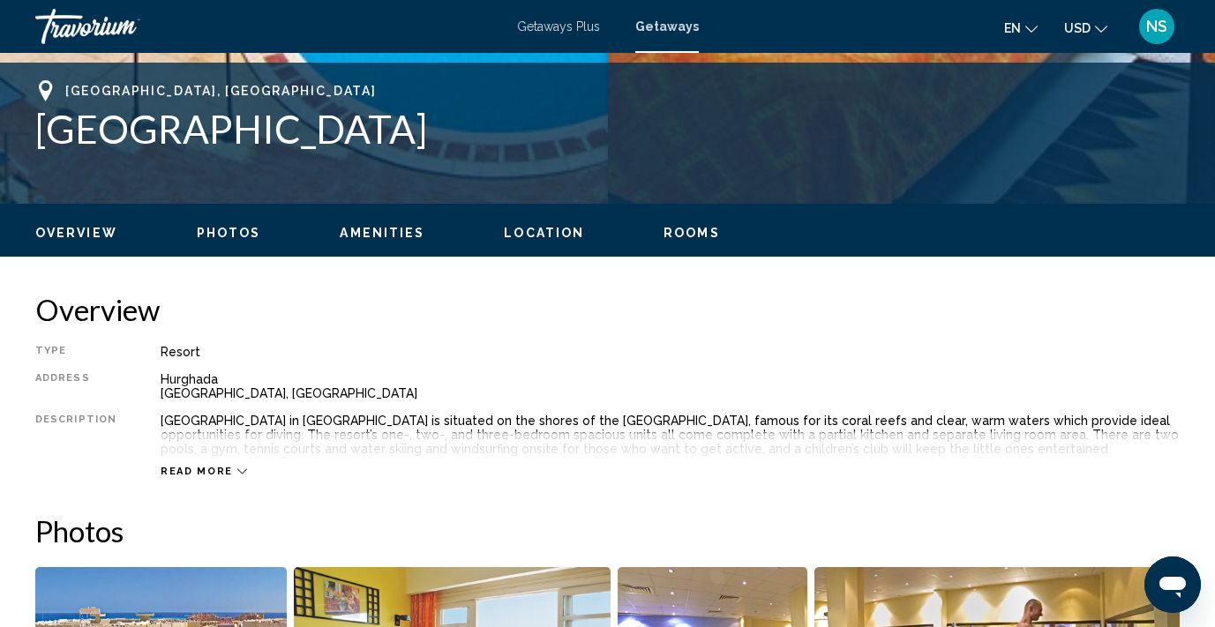
scroll to position [661, 0]
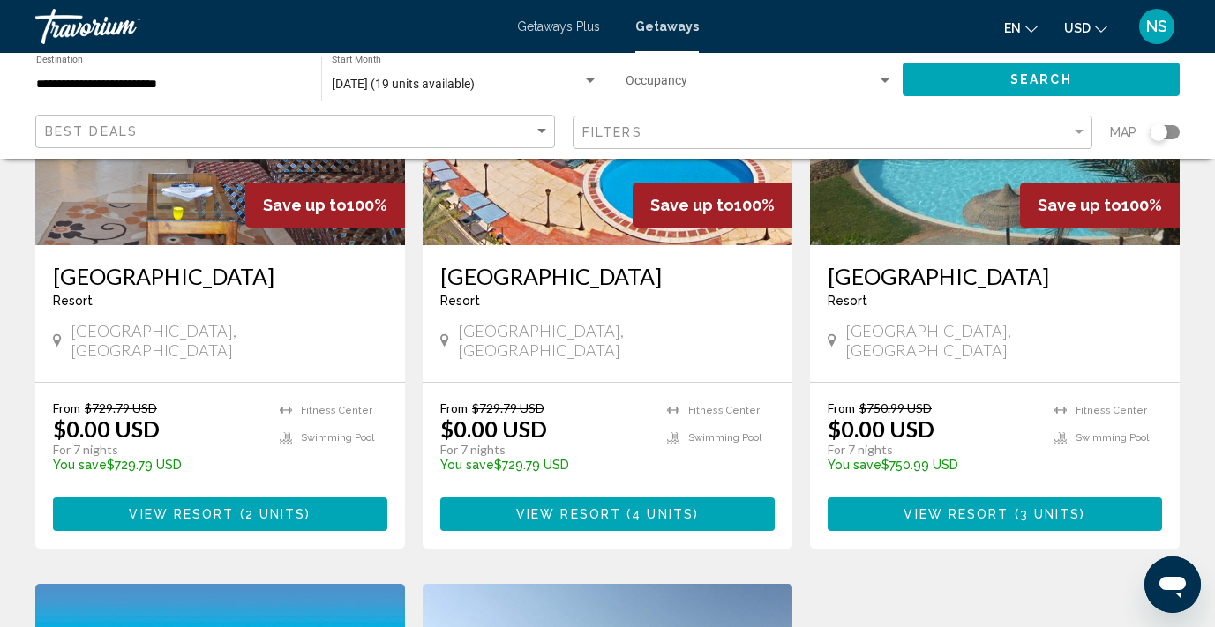
scroll to position [897, 0]
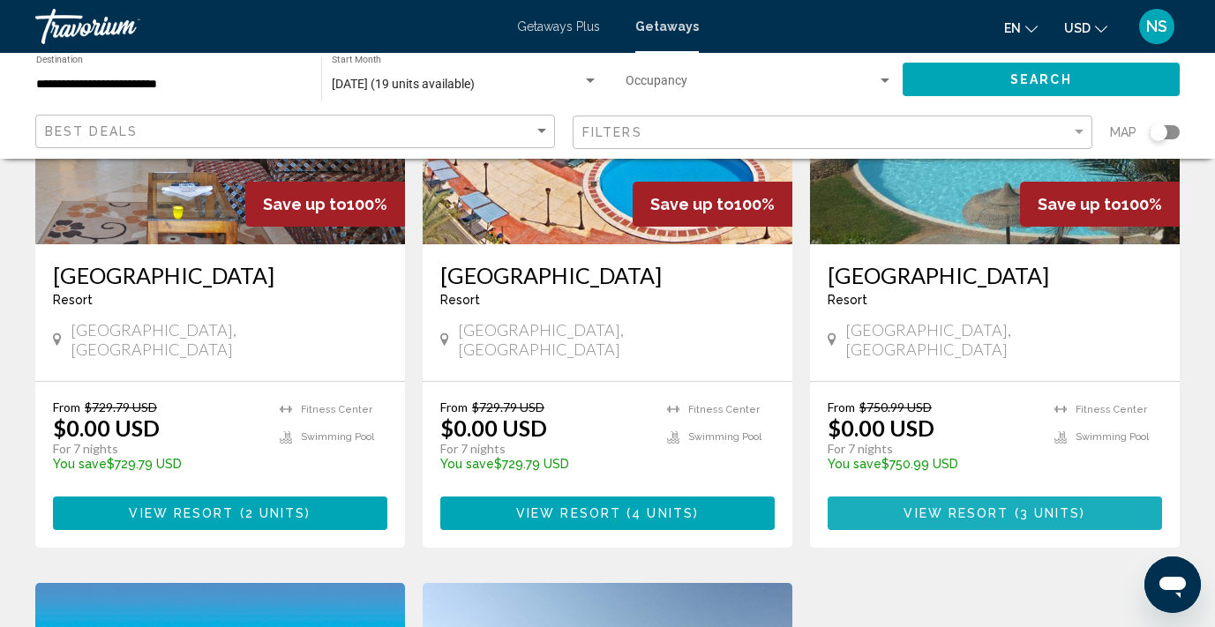
click at [986, 507] on span "View Resort" at bounding box center [956, 514] width 105 height 14
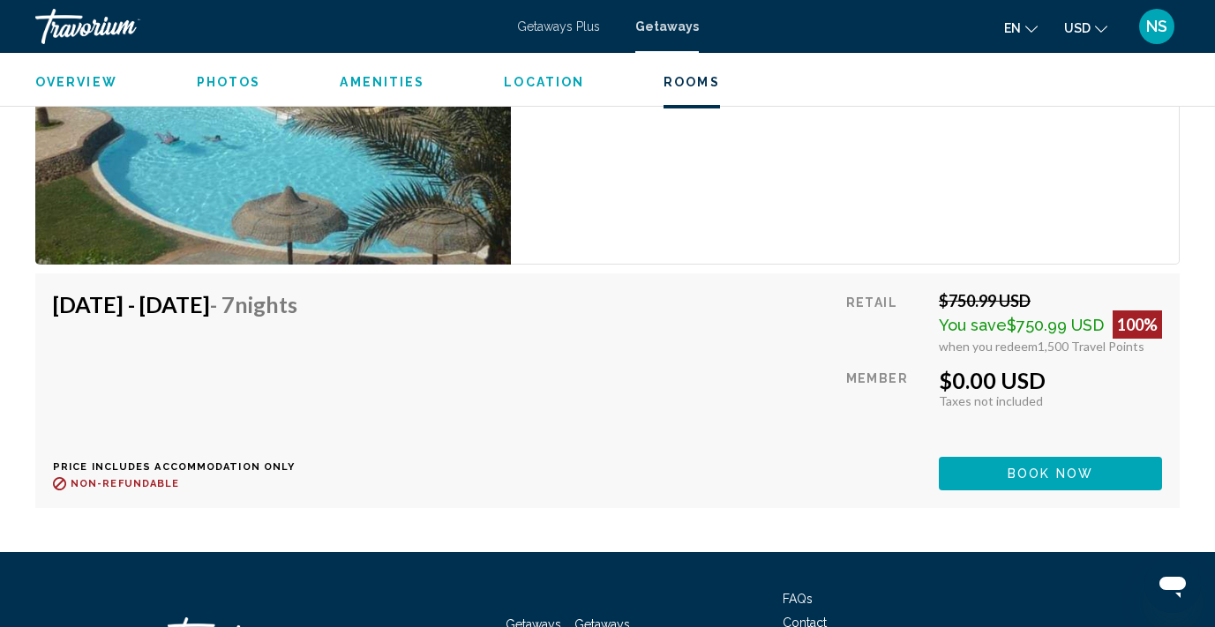
scroll to position [3136, 0]
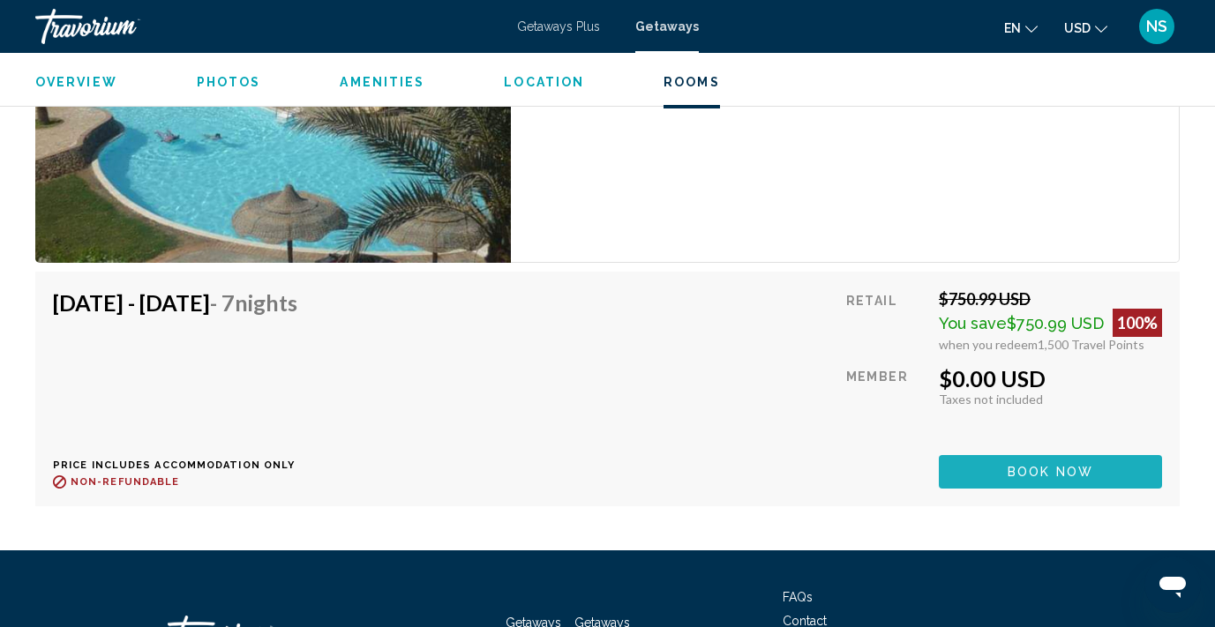
click at [1042, 466] on span "Book now" at bounding box center [1051, 473] width 86 height 14
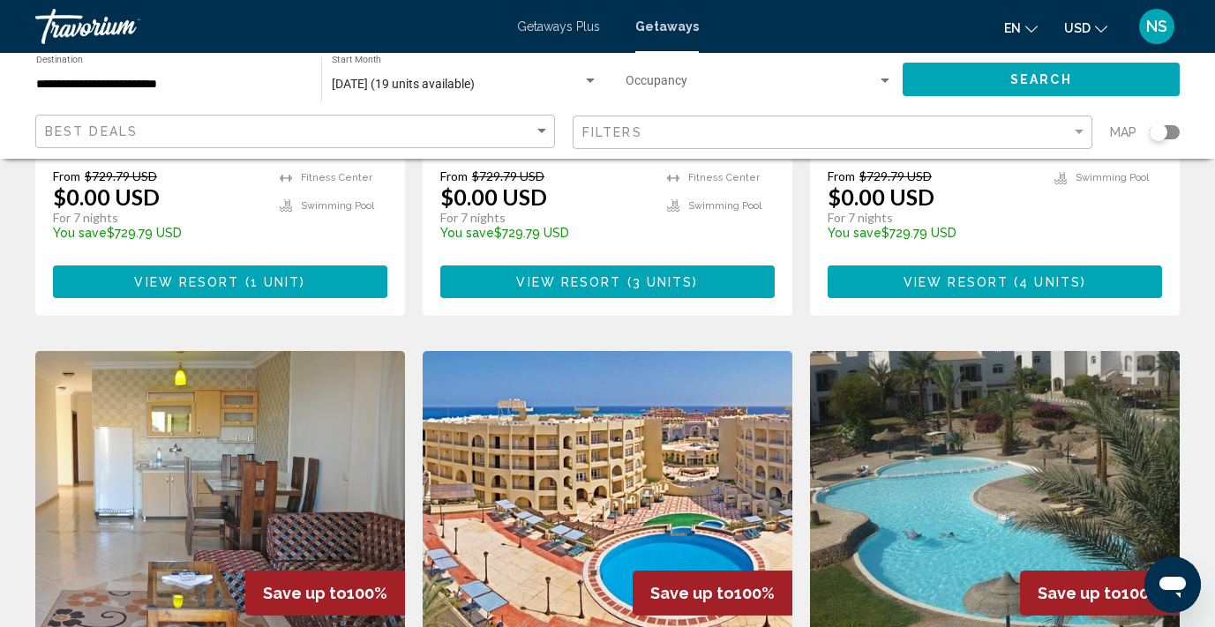
scroll to position [507, 0]
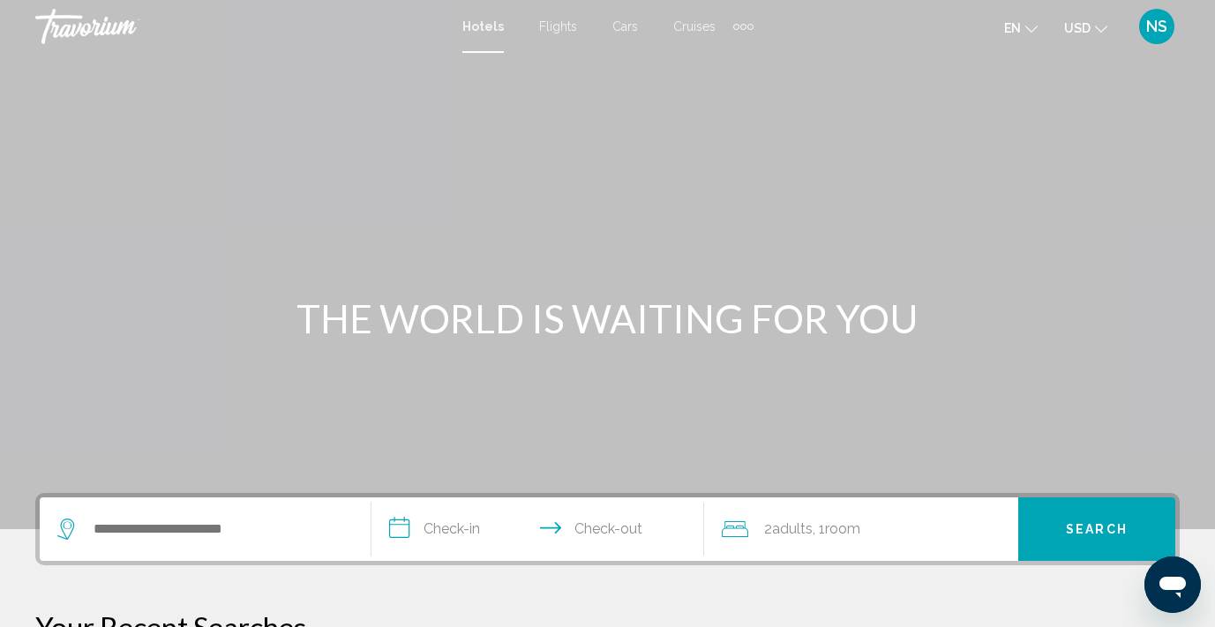
drag, startPoint x: 776, startPoint y: 18, endPoint x: 558, endPoint y: 26, distance: 218.2
click at [558, 26] on span "Flights" at bounding box center [558, 26] width 38 height 14
